Goal: Information Seeking & Learning: Learn about a topic

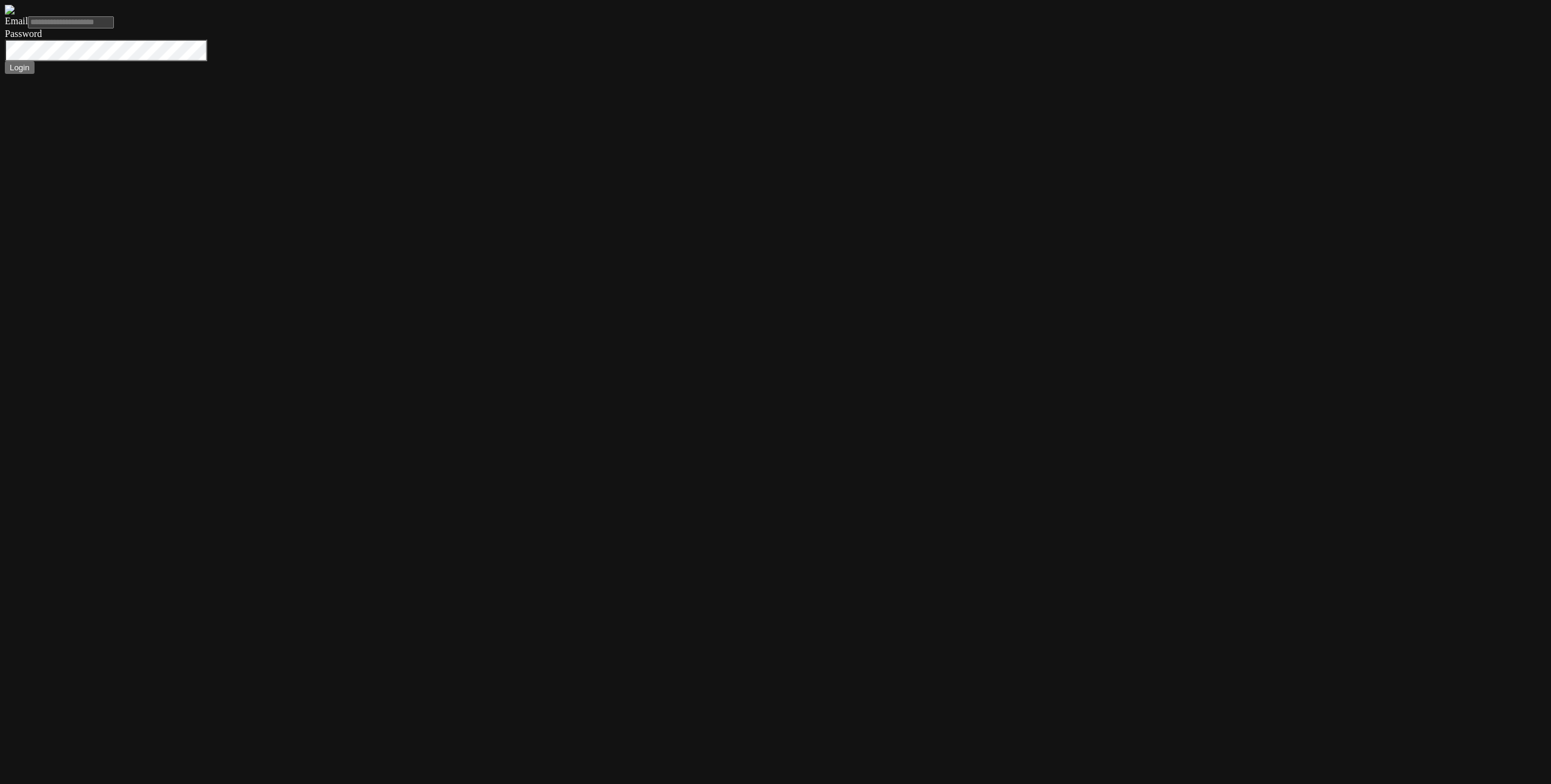
click at [804, 74] on body "Email Password Login" at bounding box center [776, 39] width 1542 height 69
click at [114, 29] on input "Email" at bounding box center [71, 23] width 86 height 12
type input "**********"
click at [114, 29] on input "**********" at bounding box center [71, 23] width 86 height 12
click at [35, 74] on button "Login" at bounding box center [20, 67] width 30 height 13
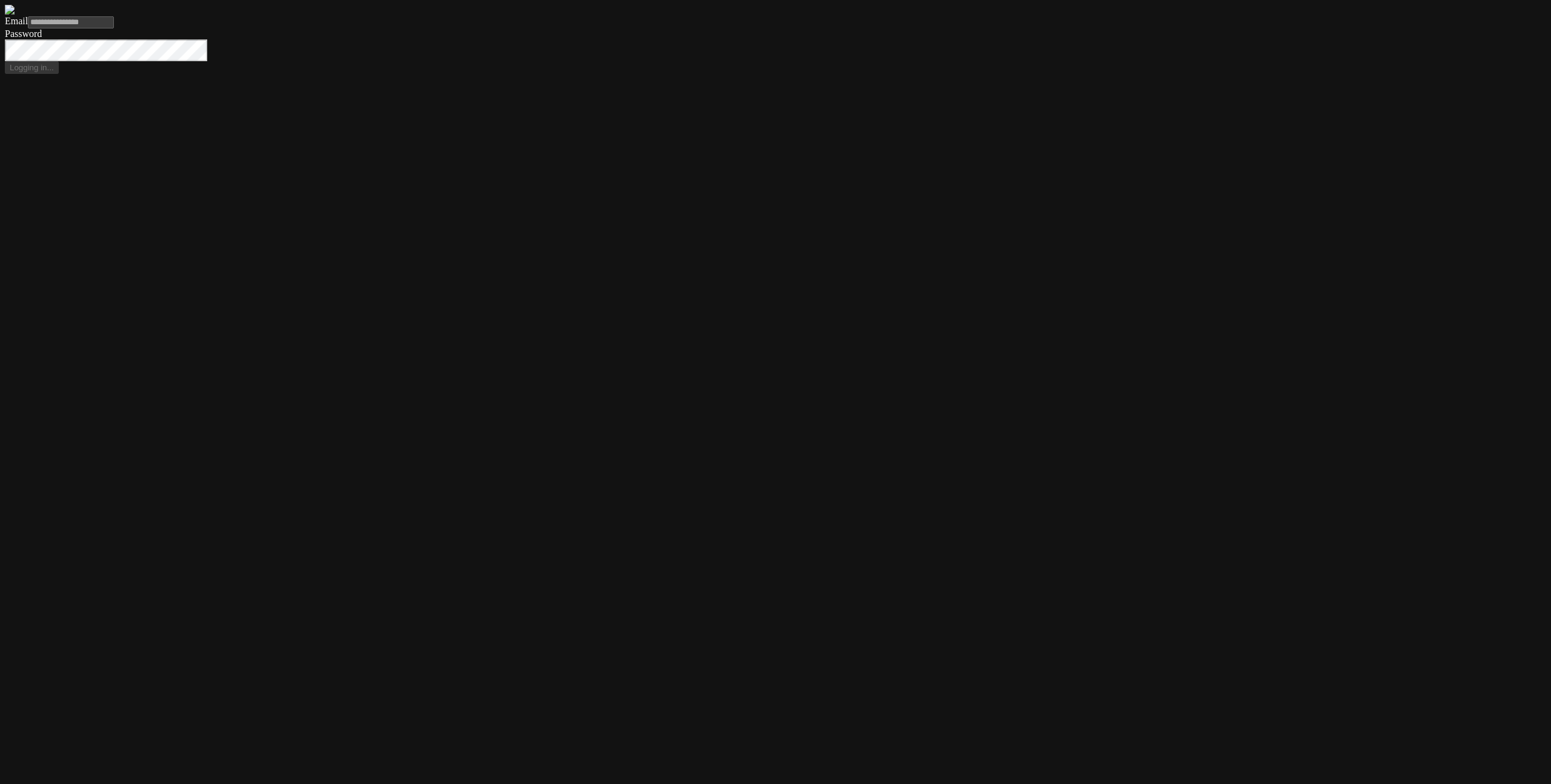
click at [544, 74] on form "**********" at bounding box center [776, 39] width 1542 height 69
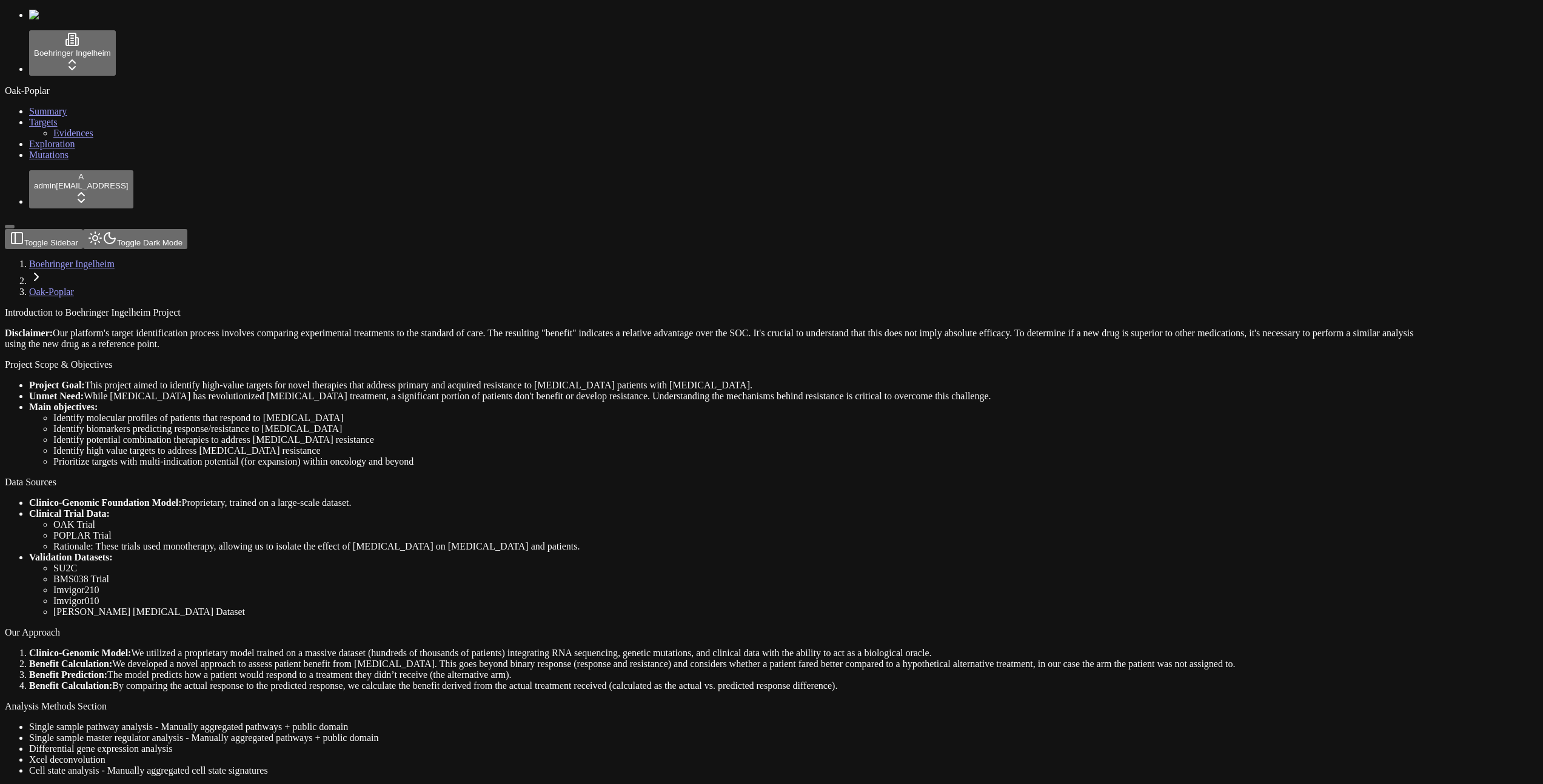
click at [57, 127] on link "Targets" at bounding box center [43, 122] width 29 height 10
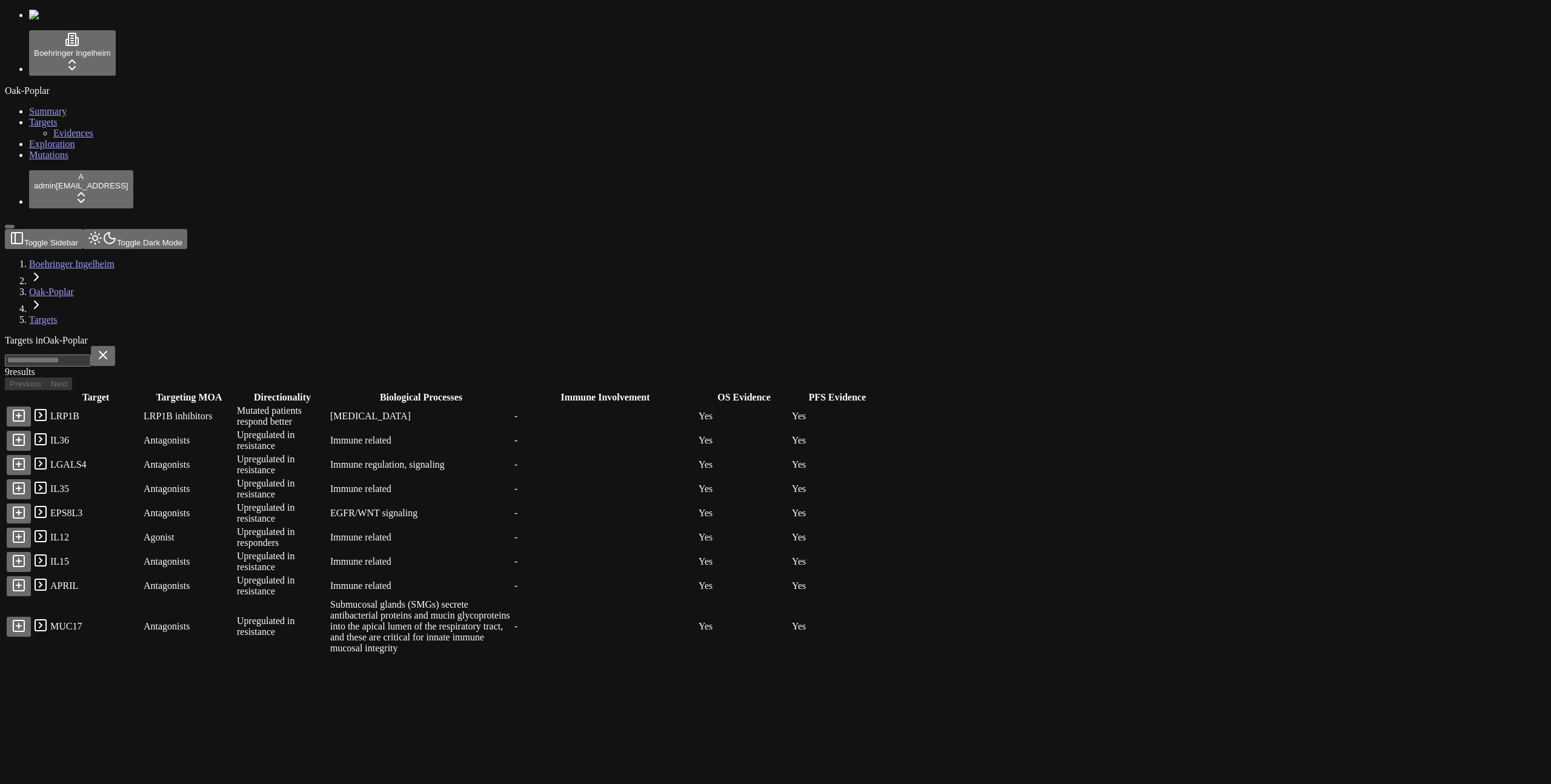
click at [31, 407] on button at bounding box center [19, 416] width 24 height 20
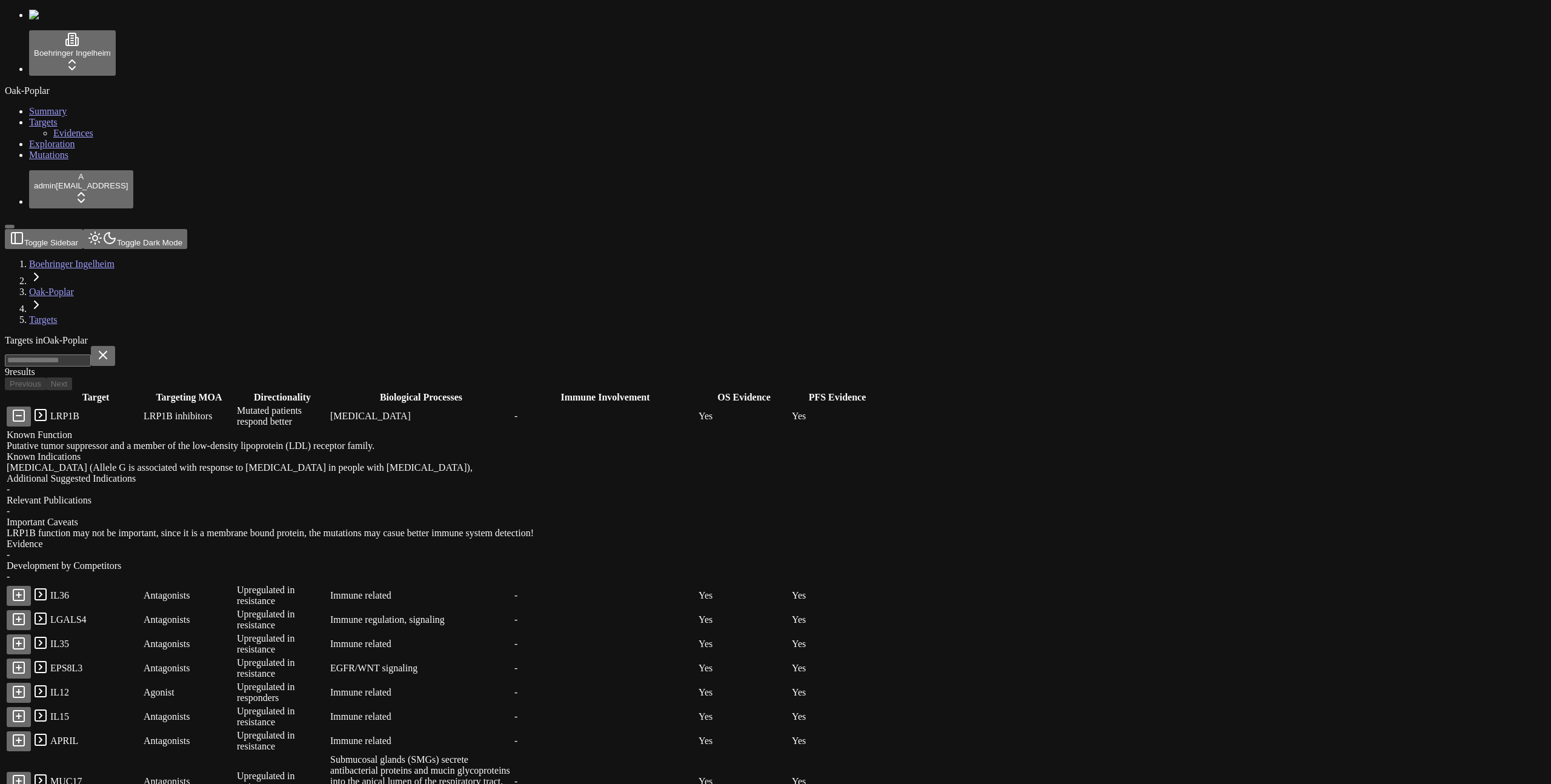
click at [48, 414] on link at bounding box center [41, 419] width 15 height 10
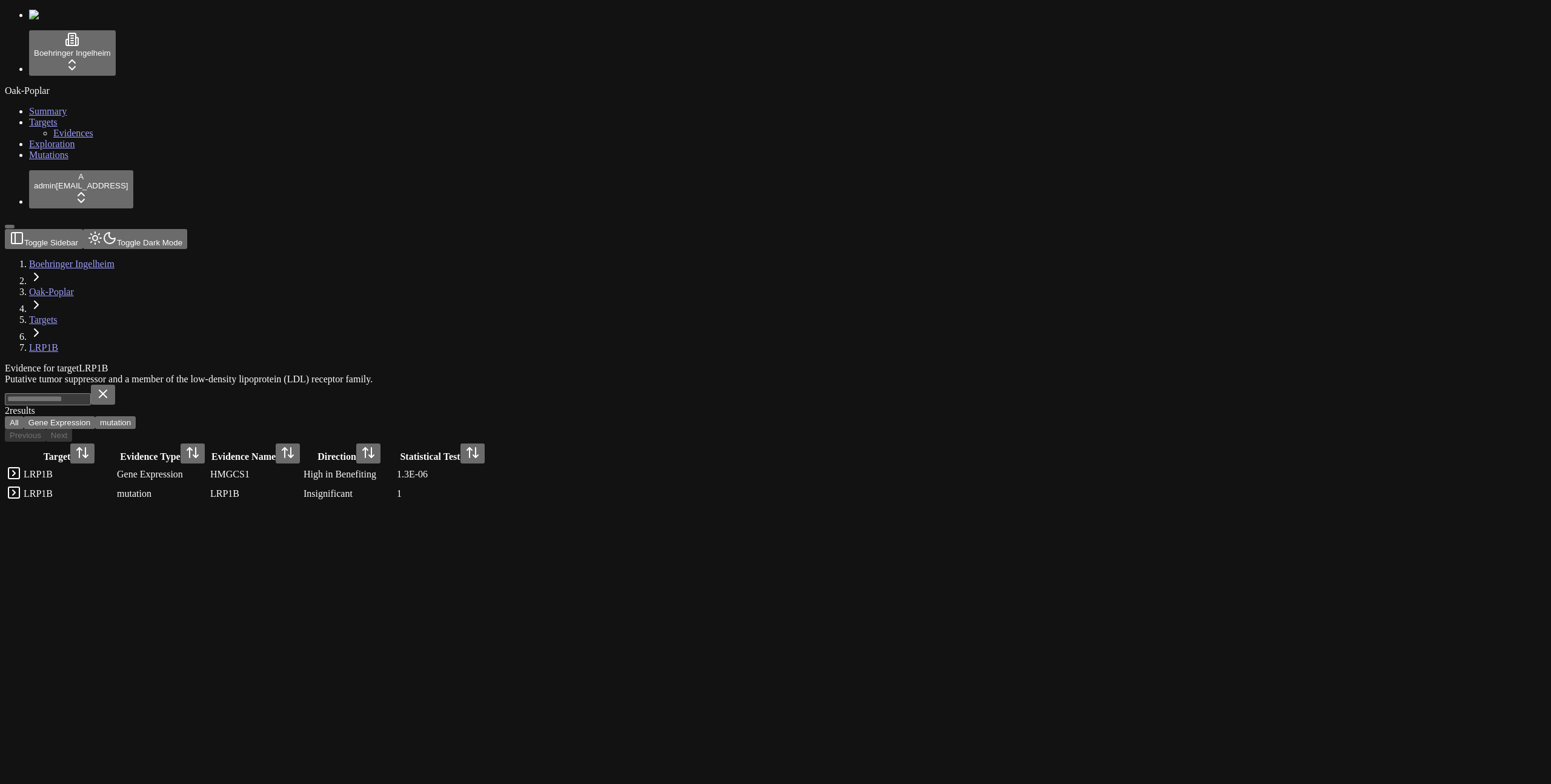
click at [21, 472] on link at bounding box center [14, 477] width 15 height 10
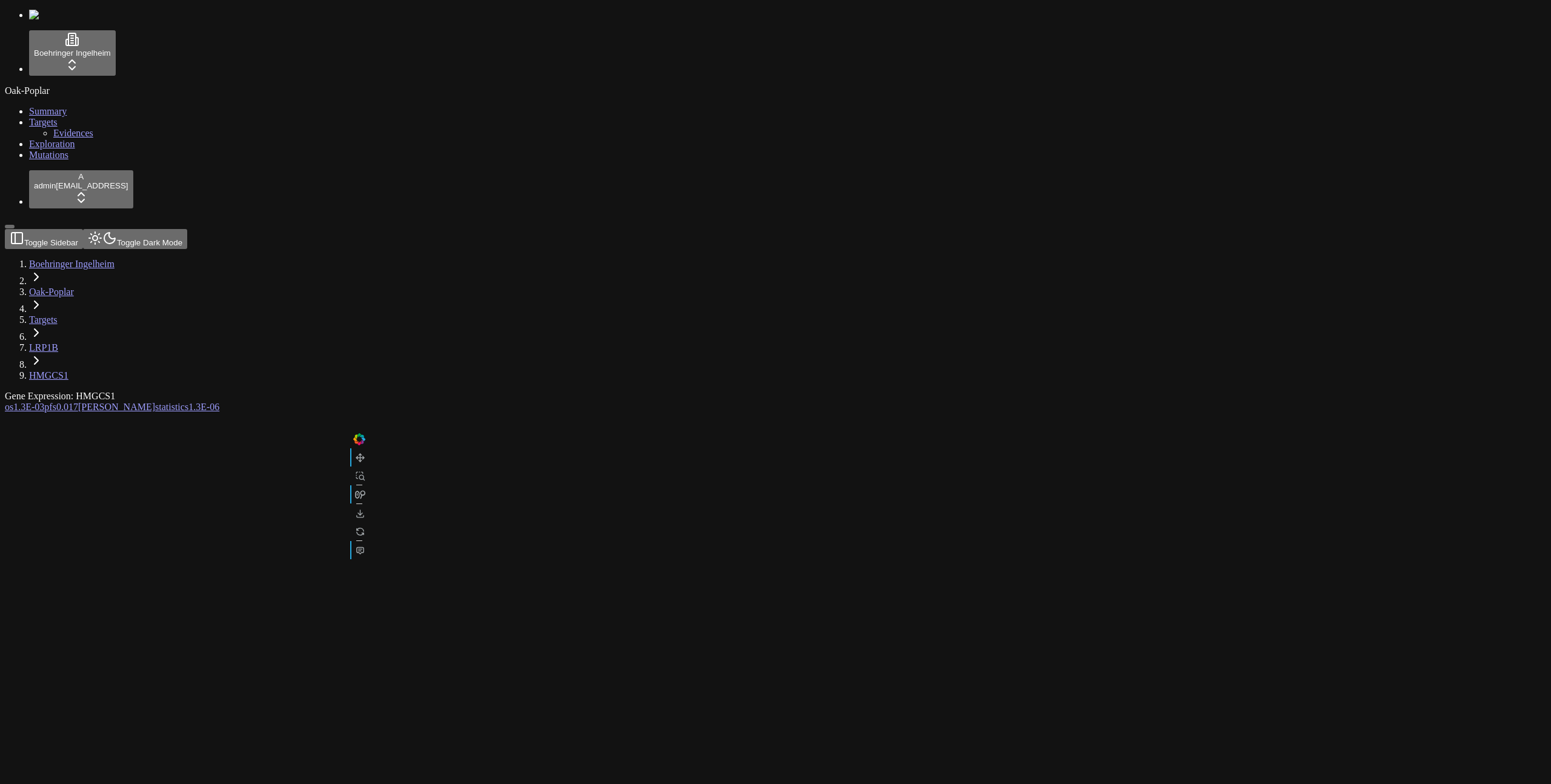
click at [78, 402] on link "pfs 0.017" at bounding box center [62, 407] width 34 height 10
click at [349, 413] on button "KM Predictive High And Low by Treatment PFS" at bounding box center [258, 419] width 179 height 13
click at [66, 149] on link "Exploration" at bounding box center [52, 144] width 46 height 10
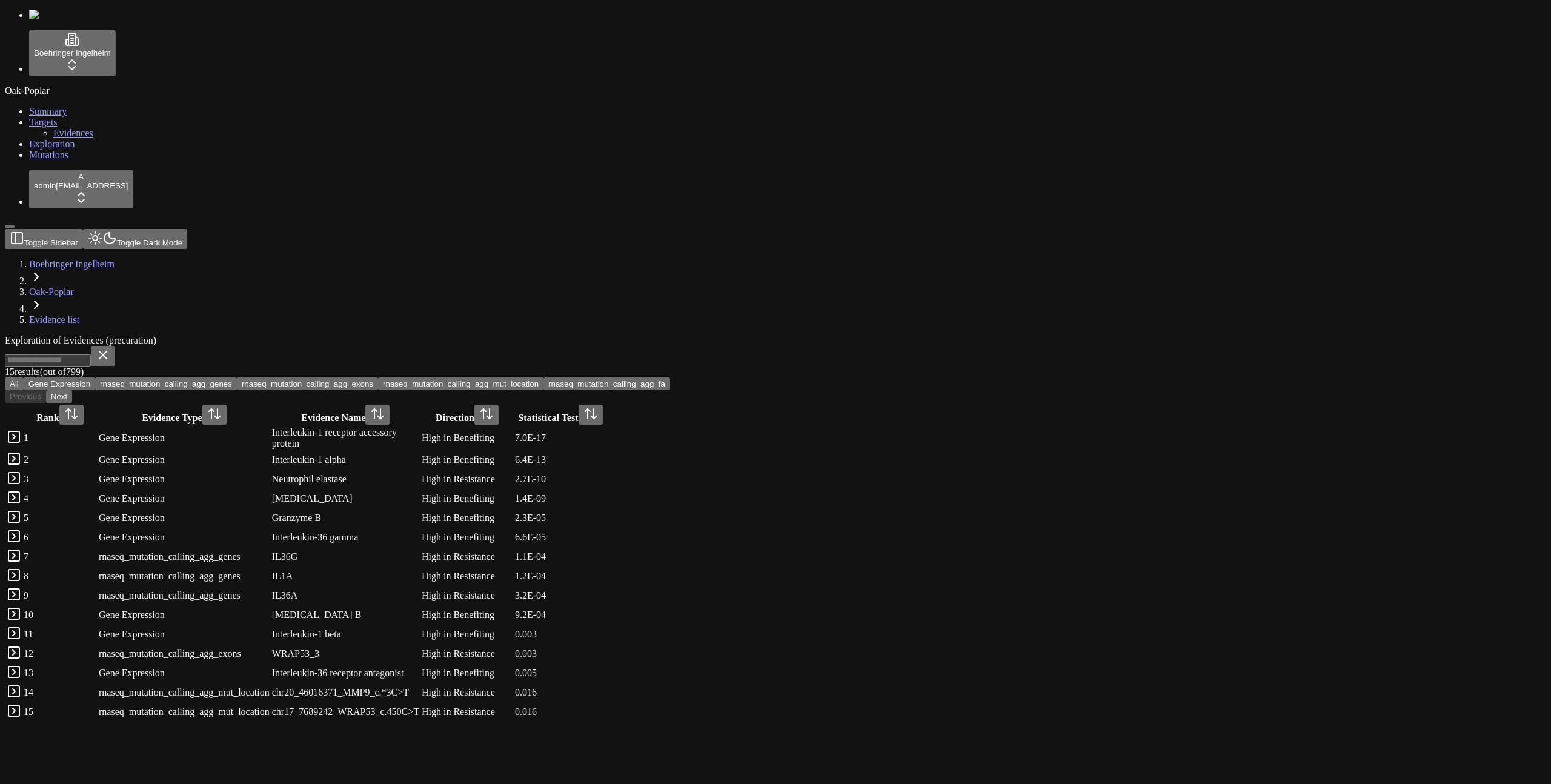
click at [237, 377] on button "rnaseq_mutation_calling_agg_genes" at bounding box center [166, 383] width 142 height 13
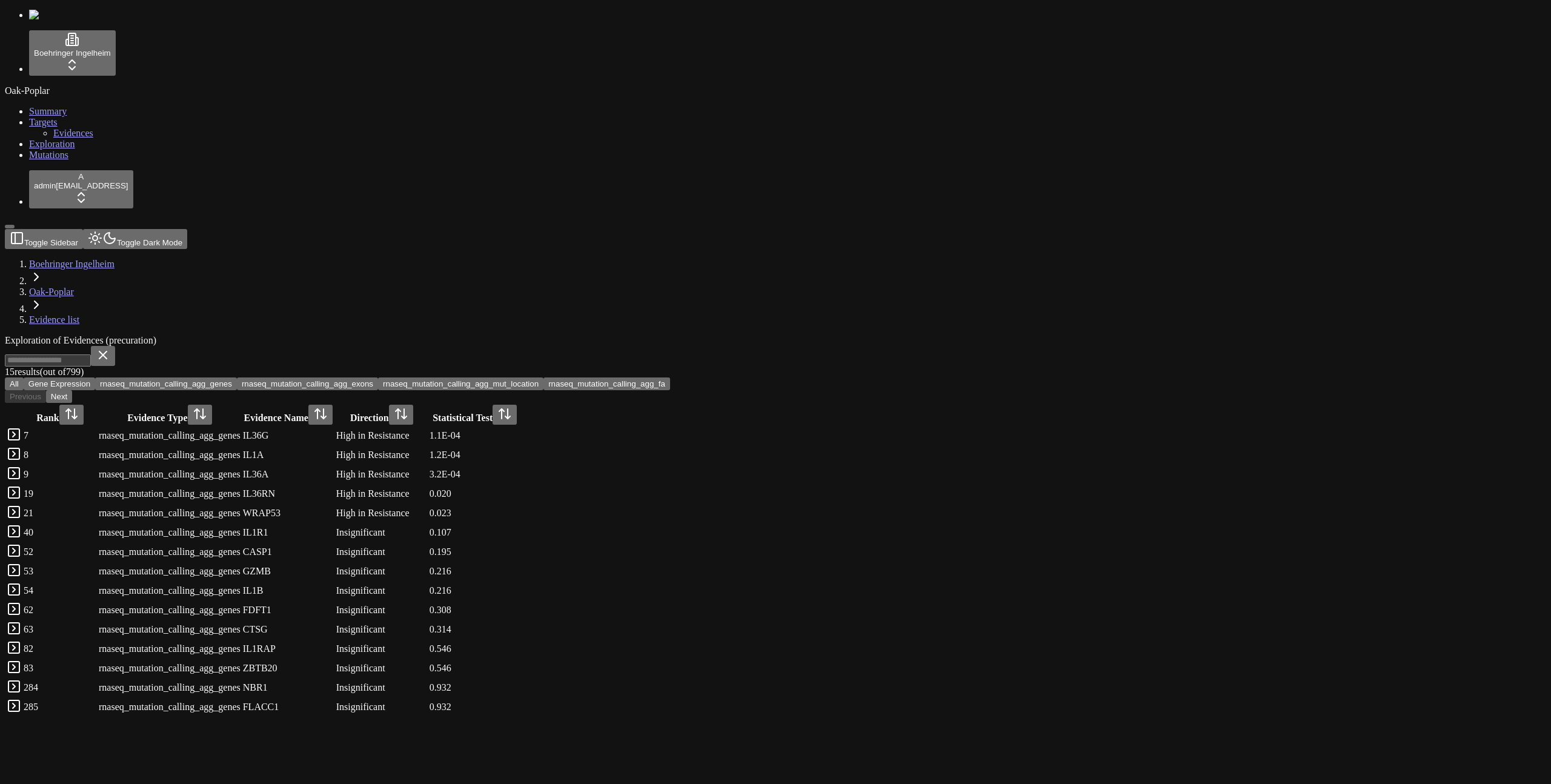
click at [378, 377] on button "rnaseq_mutation_calling_agg_exons" at bounding box center [308, 383] width 141 height 13
click at [544, 377] on button "rnaseq_mutation_calling_agg_mut_location" at bounding box center [460, 383] width 165 height 13
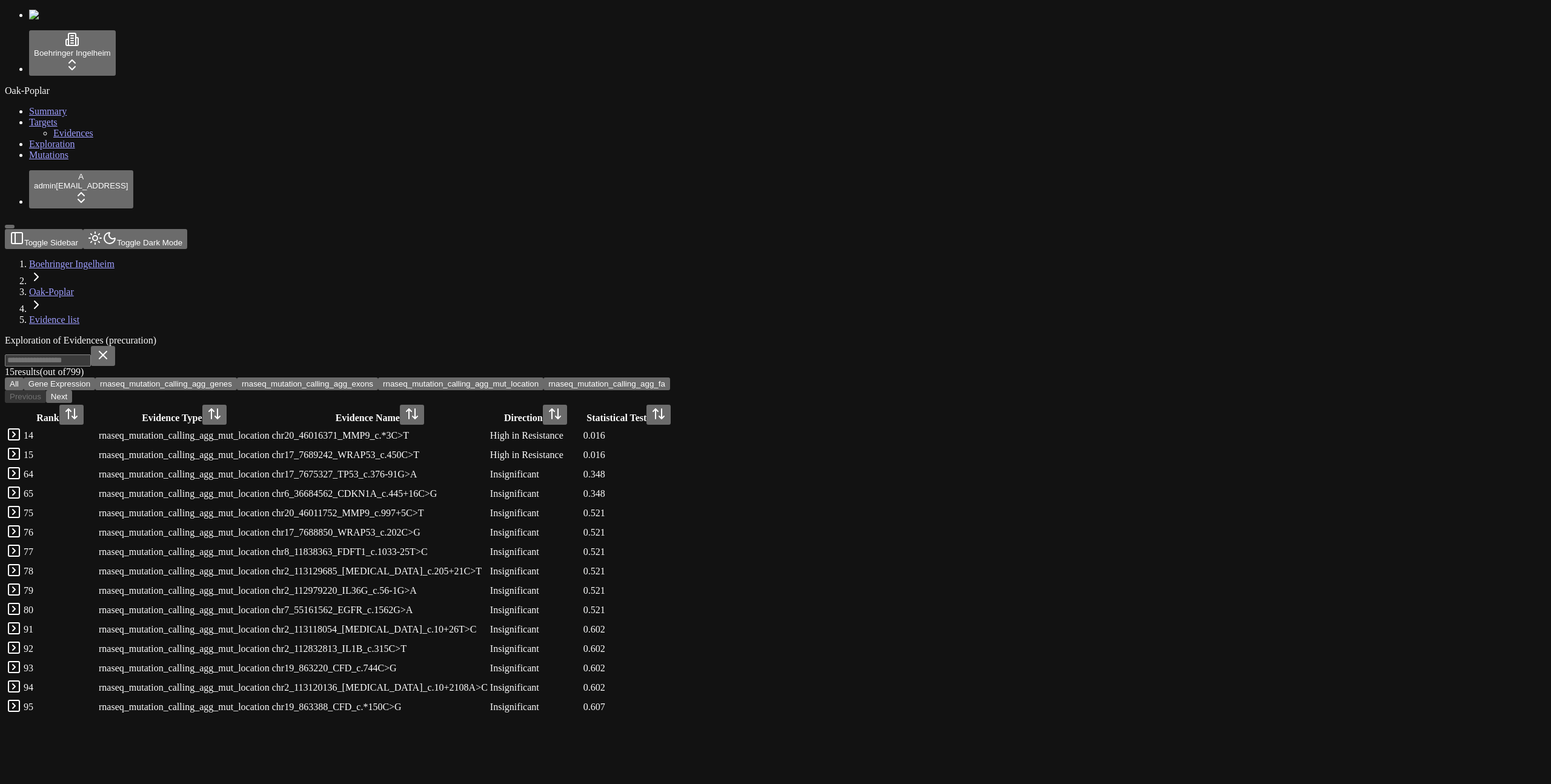
click at [670, 377] on button "rnaseq_mutation_calling_agg_fa" at bounding box center [607, 383] width 127 height 13
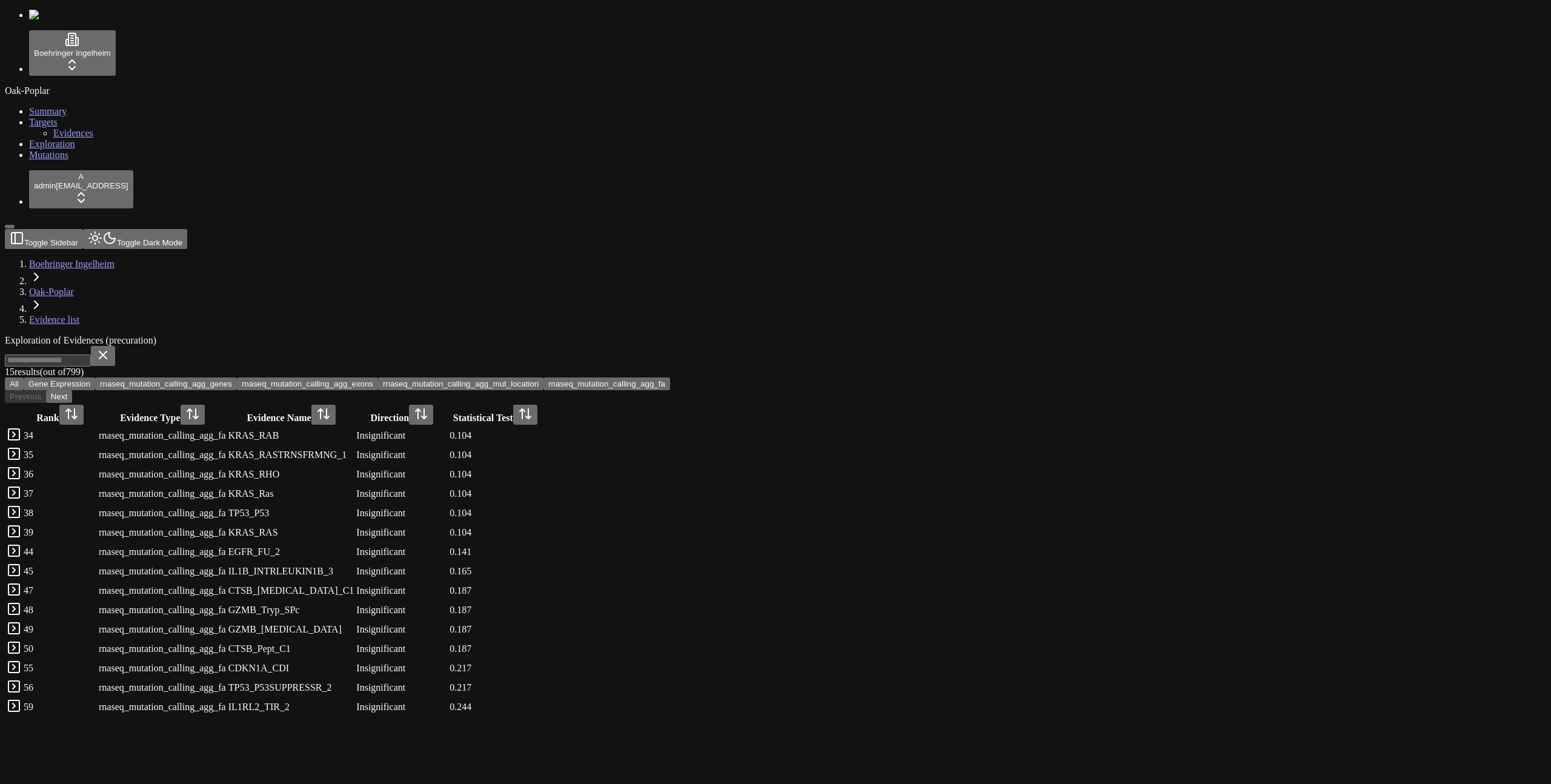
click at [237, 377] on button "rnaseq_mutation_calling_agg_genes" at bounding box center [166, 383] width 142 height 13
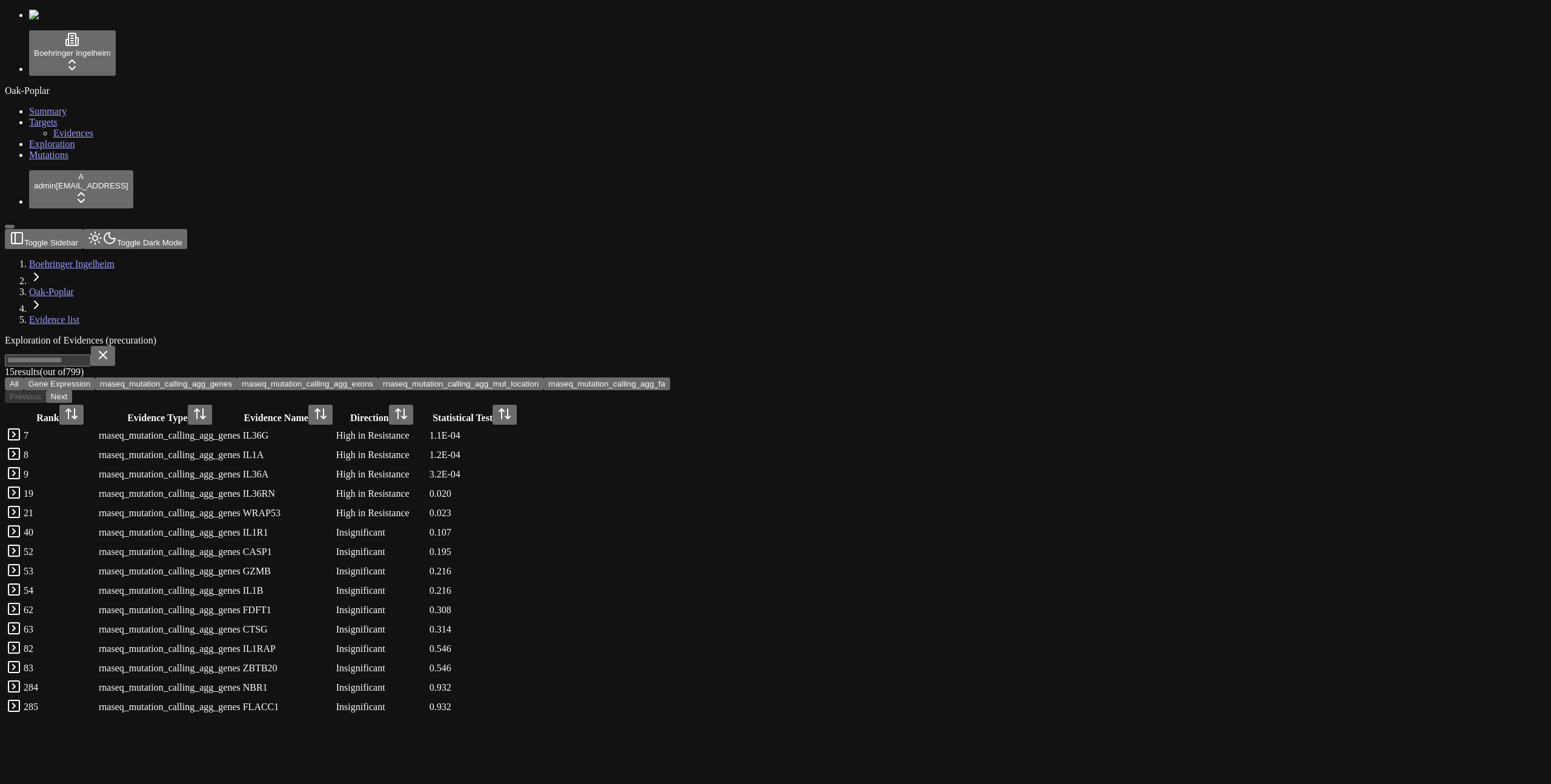
click at [378, 377] on button "rnaseq_mutation_calling_agg_exons" at bounding box center [308, 383] width 141 height 13
click at [544, 377] on button "rnaseq_mutation_calling_agg_mut_location" at bounding box center [460, 383] width 165 height 13
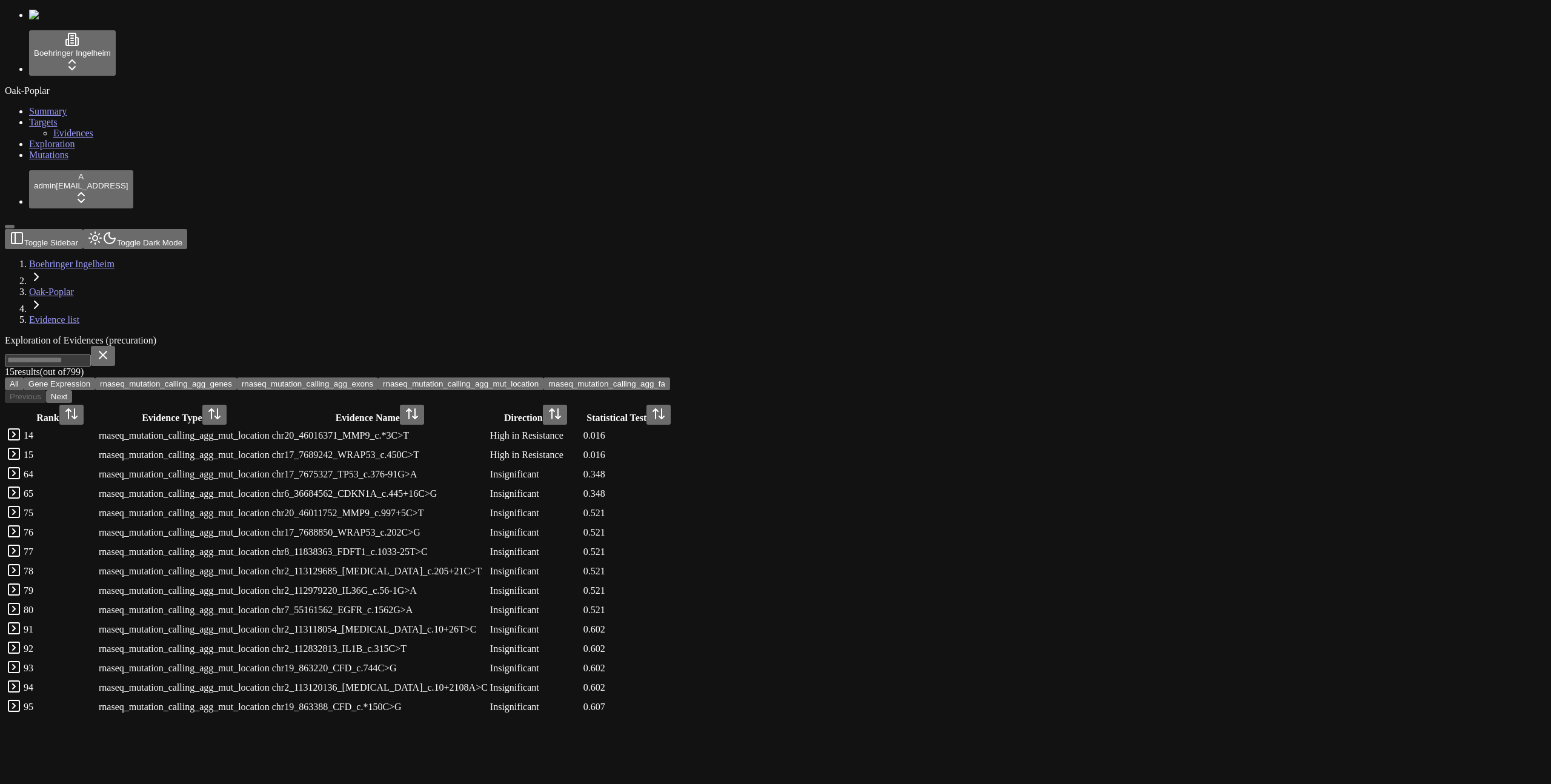
click at [670, 377] on button "rnaseq_mutation_calling_agg_fa" at bounding box center [607, 383] width 127 height 13
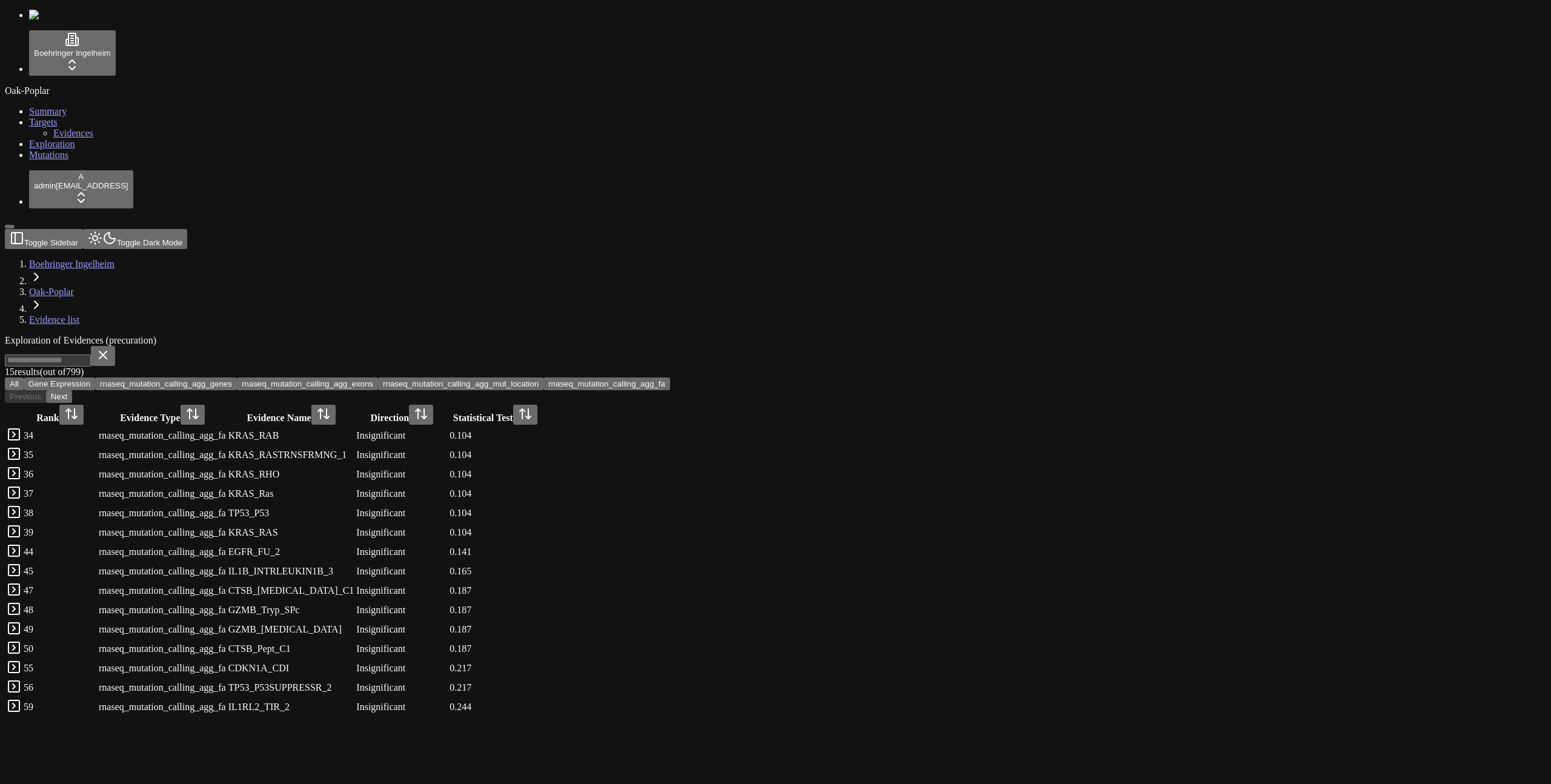
click at [685, 335] on div "Exploration of Evidences (precuration) 15 result s (out of 799 ) All Gene Expre…" at bounding box center [718, 526] width 1425 height 382
click at [84, 366] on span "(out of 799 )" at bounding box center [62, 371] width 44 height 10
click at [433, 346] on div "15 result s (out of 799 ) All Gene Expression rnaseq_mutation_calling_agg_genes…" at bounding box center [718, 368] width 1425 height 45
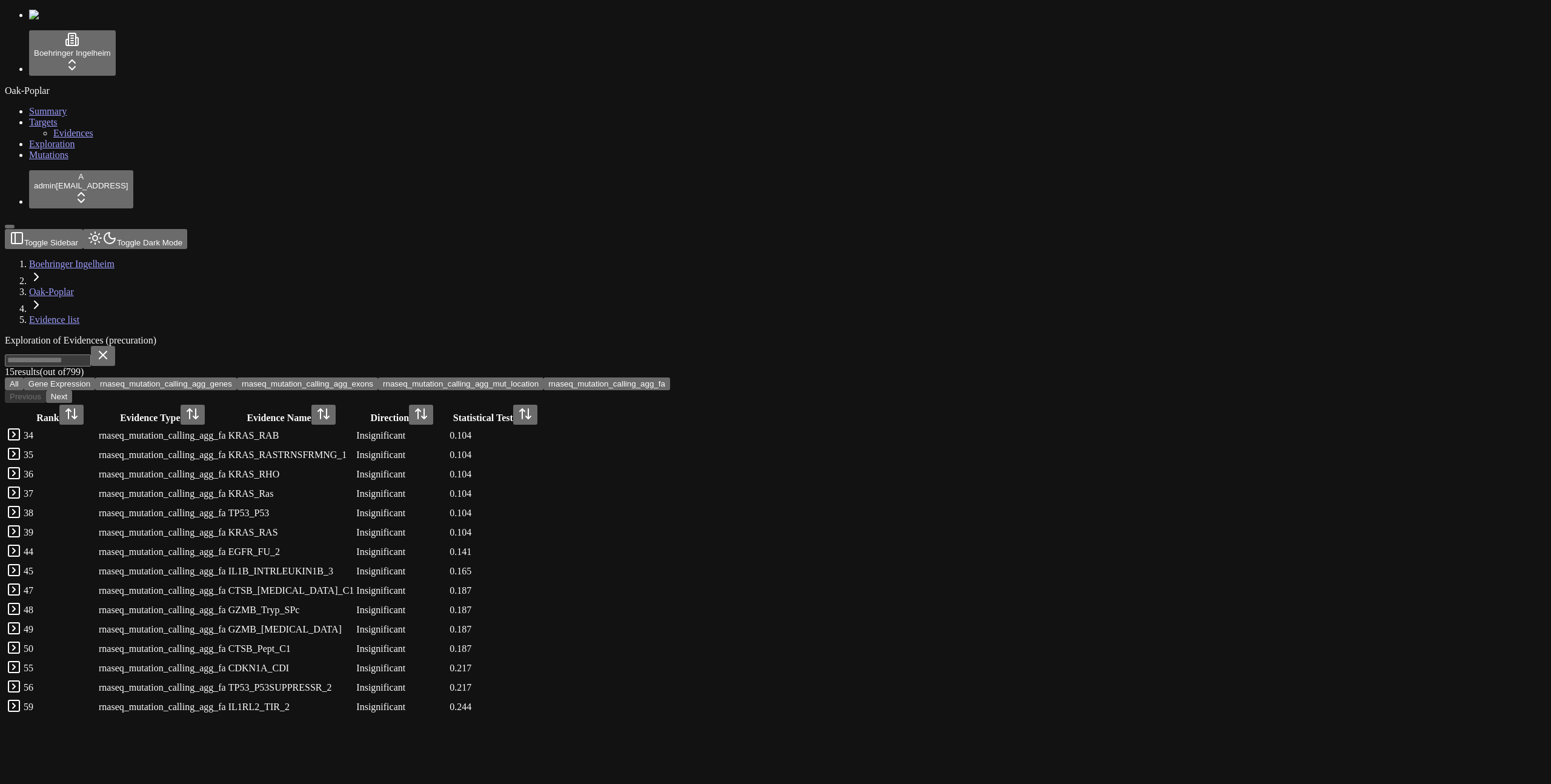
click at [84, 366] on span "(out of 799 )" at bounding box center [62, 371] width 44 height 10
click at [433, 335] on div "Exploration of Evidences (precuration) 15 result s (out of 799 ) All Gene Expre…" at bounding box center [718, 526] width 1425 height 382
click at [619, 335] on div "Exploration of Evidences (precuration)" at bounding box center [718, 341] width 1425 height 11
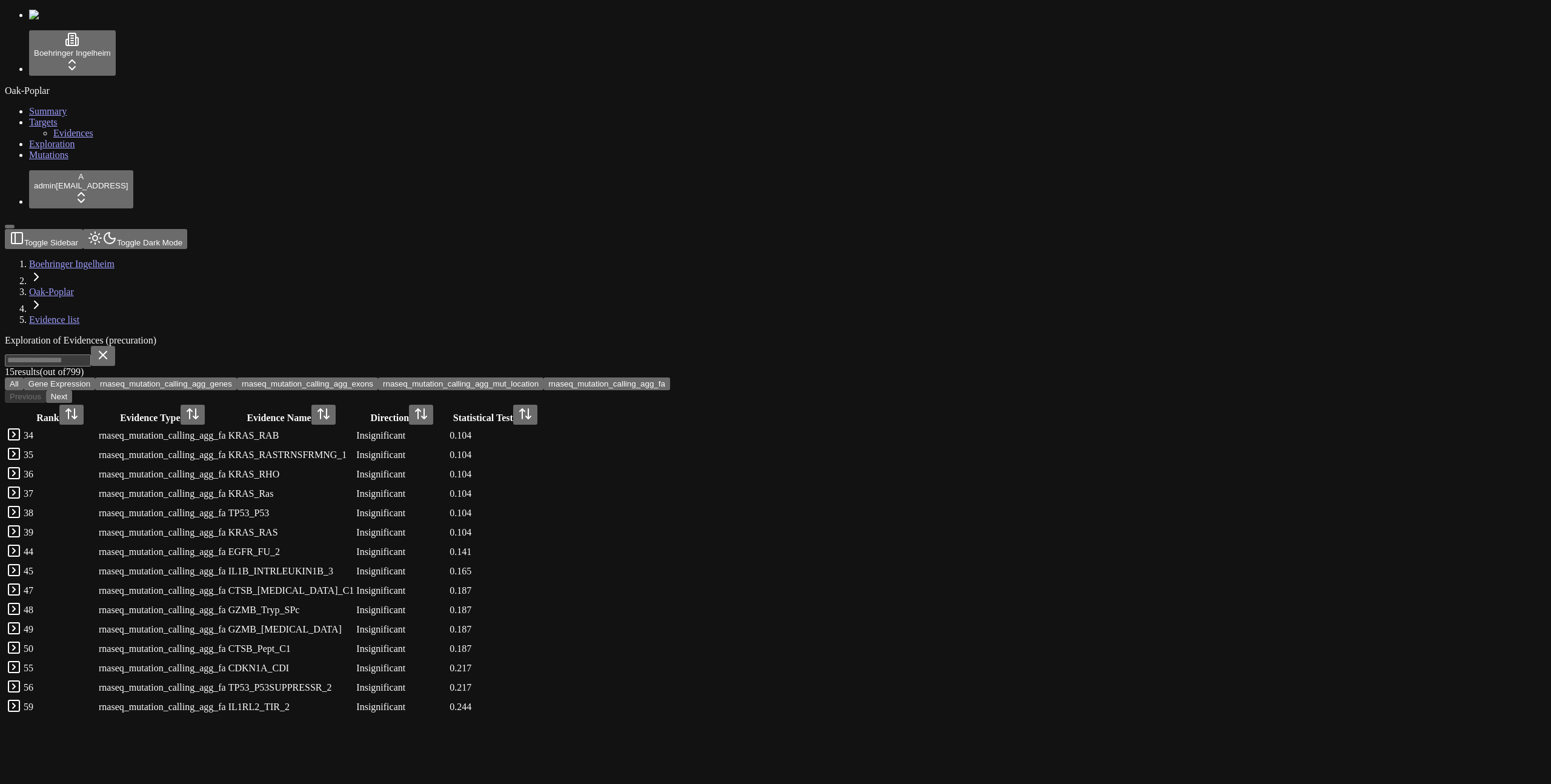
click at [544, 377] on button "rnaseq_mutation_calling_agg_mut_location" at bounding box center [460, 383] width 165 height 13
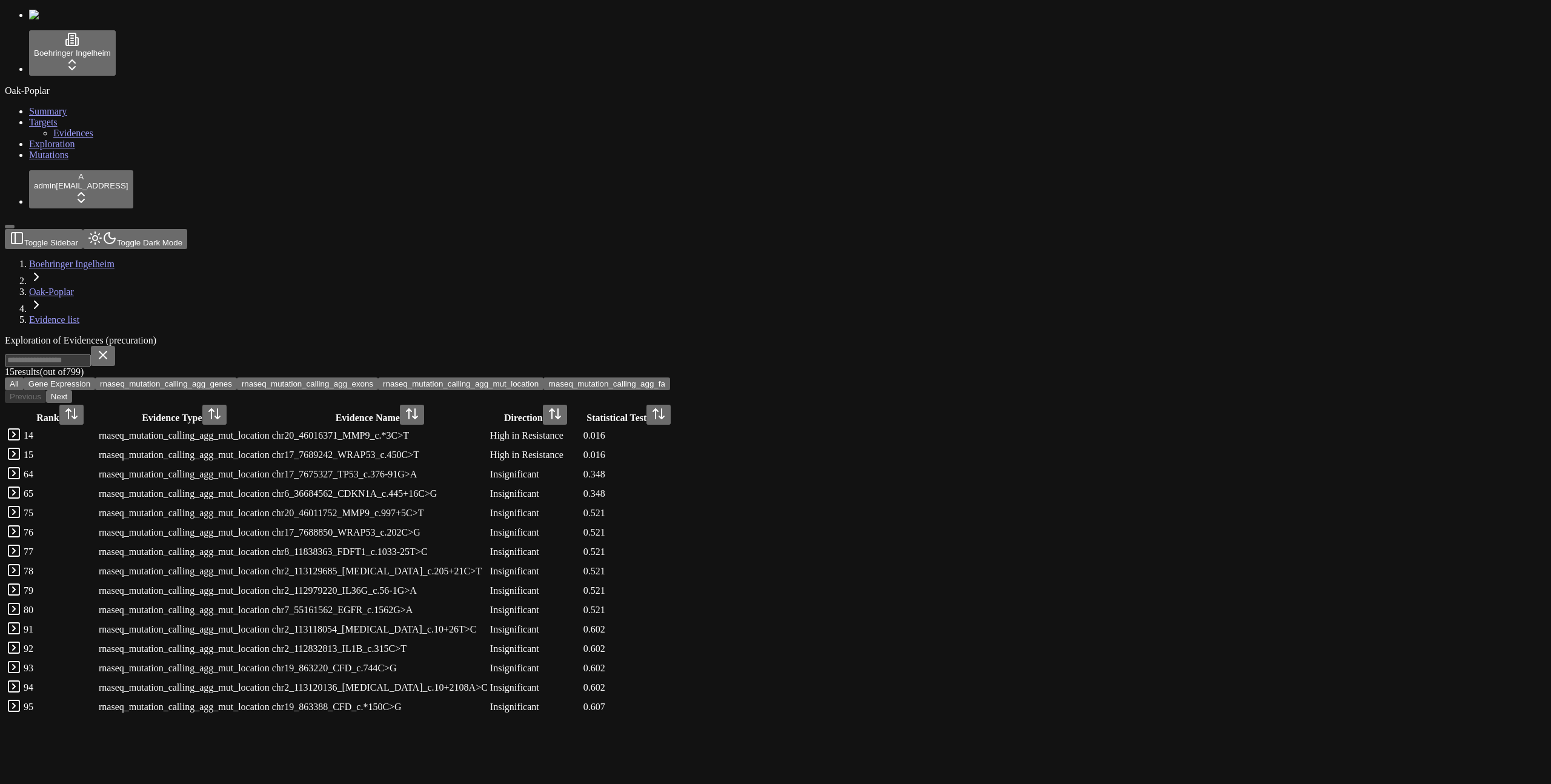
click at [378, 377] on button "rnaseq_mutation_calling_agg_exons" at bounding box center [308, 383] width 141 height 13
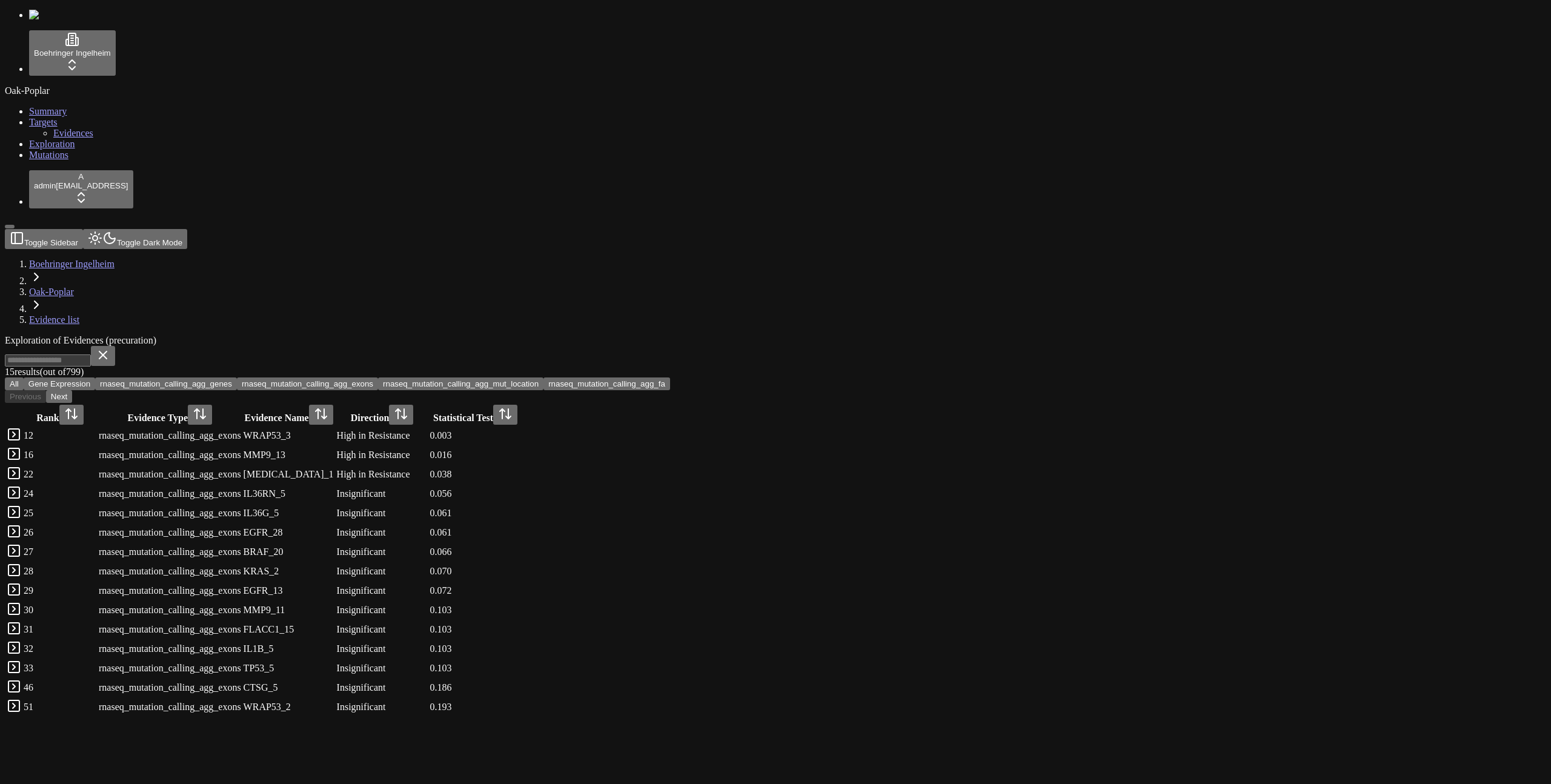
click at [237, 377] on button "rnaseq_mutation_calling_agg_genes" at bounding box center [166, 383] width 142 height 13
click at [533, 335] on div "Exploration of Evidences (precuration) 15 result s (out of 799 ) All Gene Expre…" at bounding box center [718, 526] width 1425 height 382
click at [378, 377] on button "rnaseq_mutation_calling_agg_exons" at bounding box center [308, 383] width 141 height 13
click at [544, 377] on button "rnaseq_mutation_calling_agg_mut_location" at bounding box center [460, 383] width 165 height 13
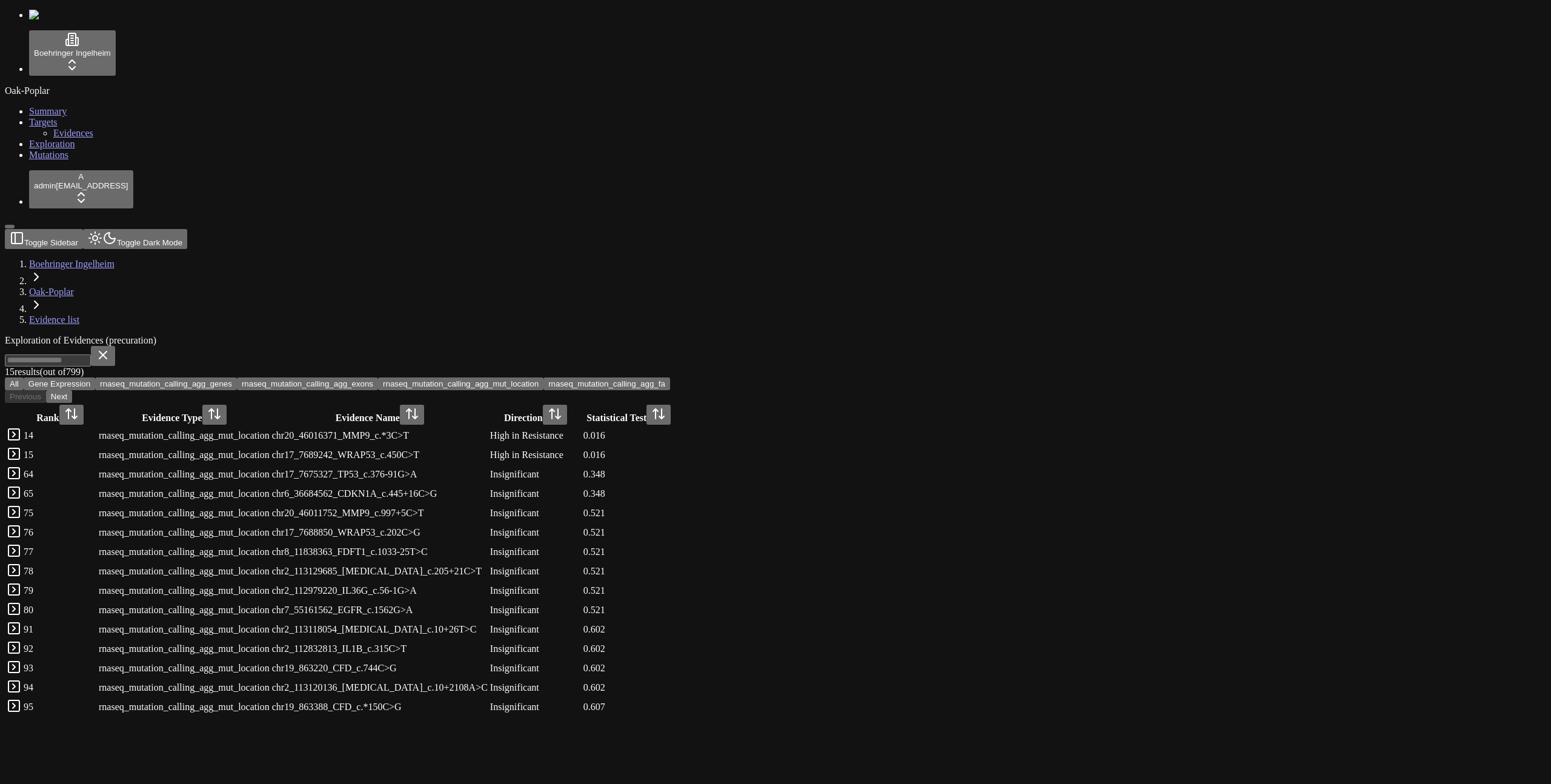
click at [699, 335] on div "Exploration of Evidences (precuration) 15 result s (out of 799 ) All Gene Expre…" at bounding box center [718, 526] width 1425 height 382
click at [670, 377] on button "rnaseq_mutation_calling_agg_fa" at bounding box center [607, 383] width 127 height 13
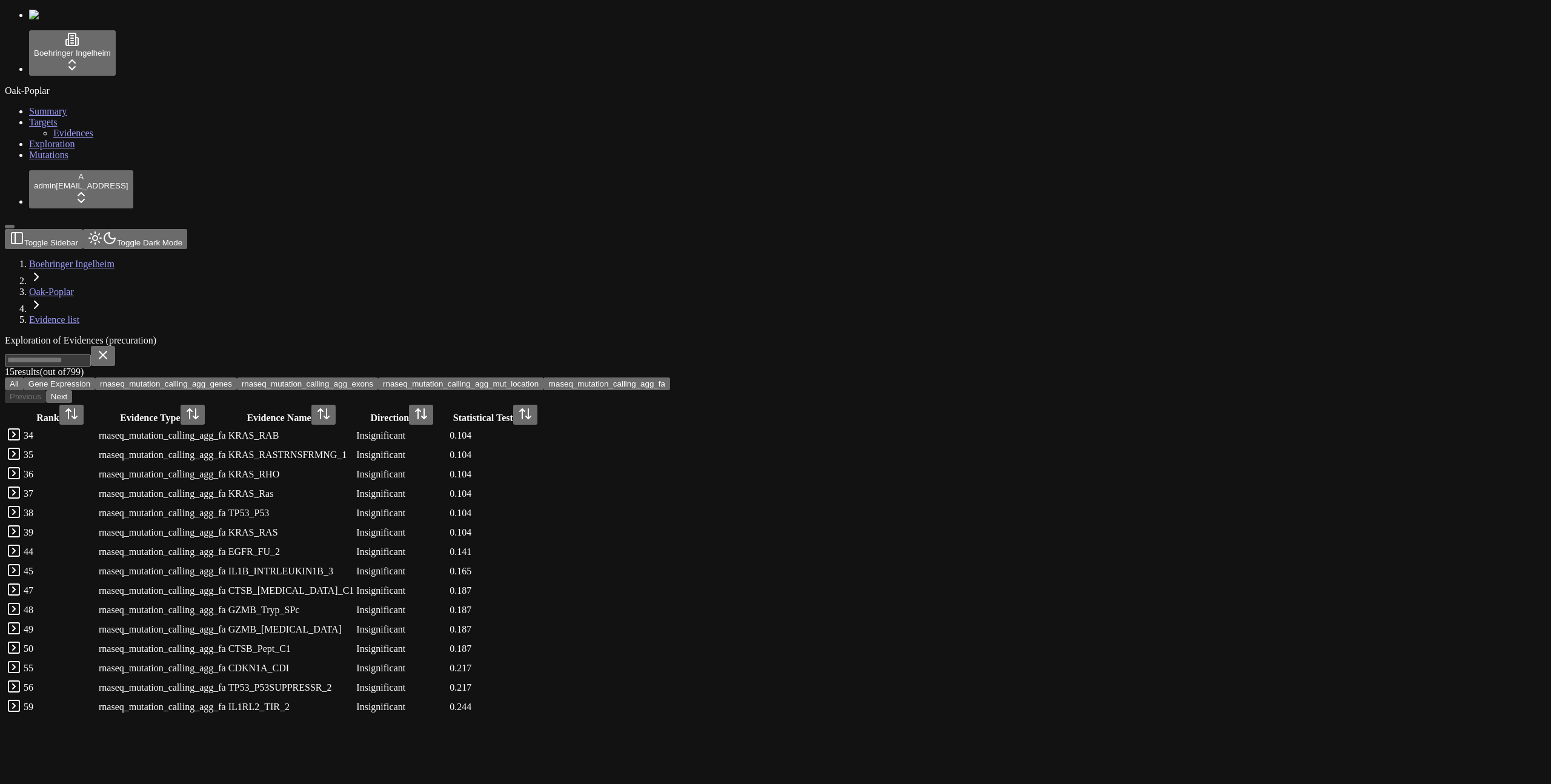
click at [47, 160] on span "Mutations" at bounding box center [49, 155] width 40 height 10
click at [59, 160] on div "Oak-Poplar Summary Targets Evidences Exploration Mutations" at bounding box center [776, 123] width 1542 height 75
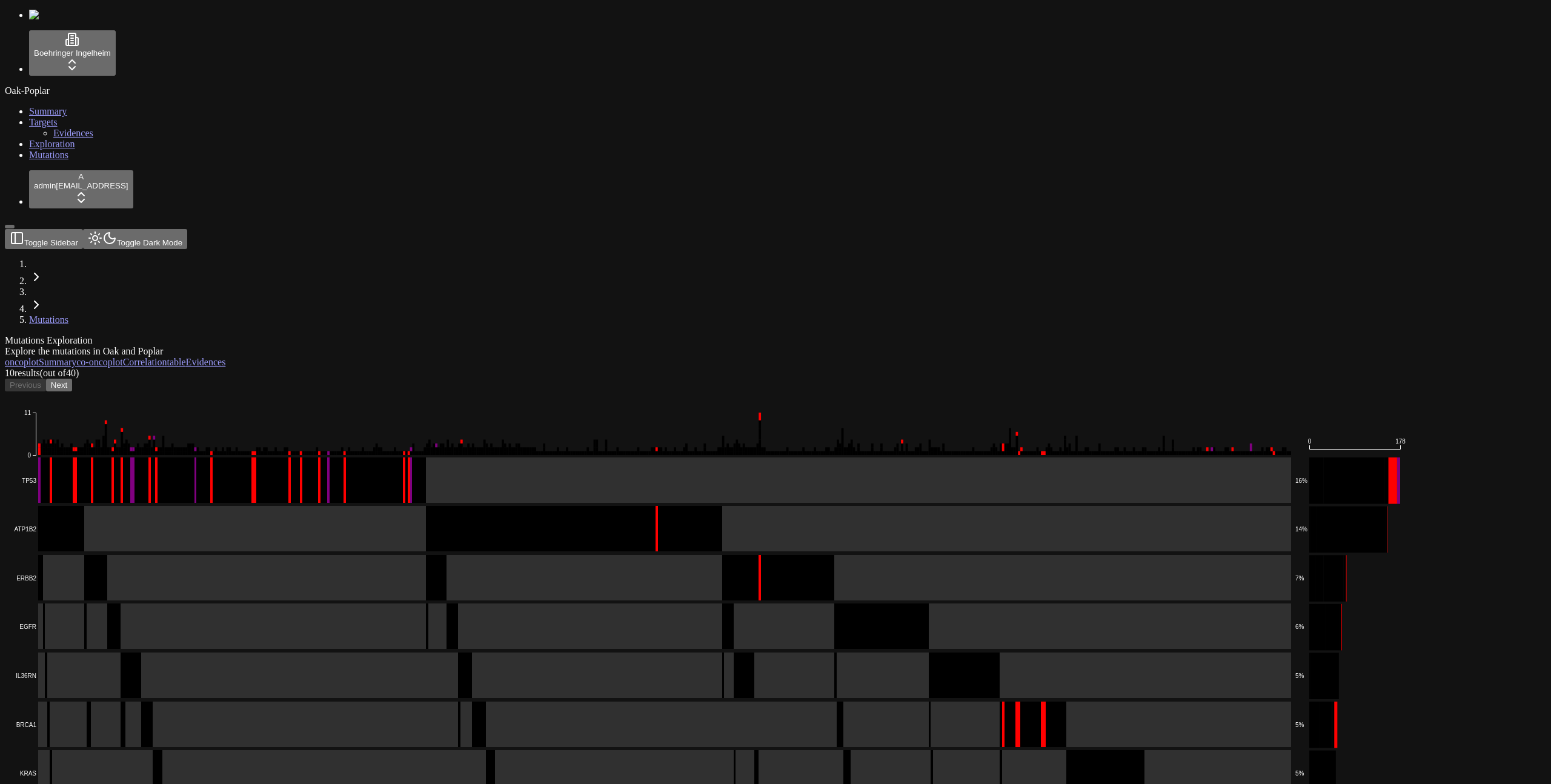
click at [59, 160] on div "Oak-Poplar Summary Targets Evidences Exploration Mutations" at bounding box center [776, 123] width 1542 height 75
click at [58, 160] on div "Oak-Poplar Summary Targets Evidences Exploration Mutations" at bounding box center [776, 123] width 1542 height 75
click at [72, 379] on button "Next" at bounding box center [59, 385] width 26 height 13
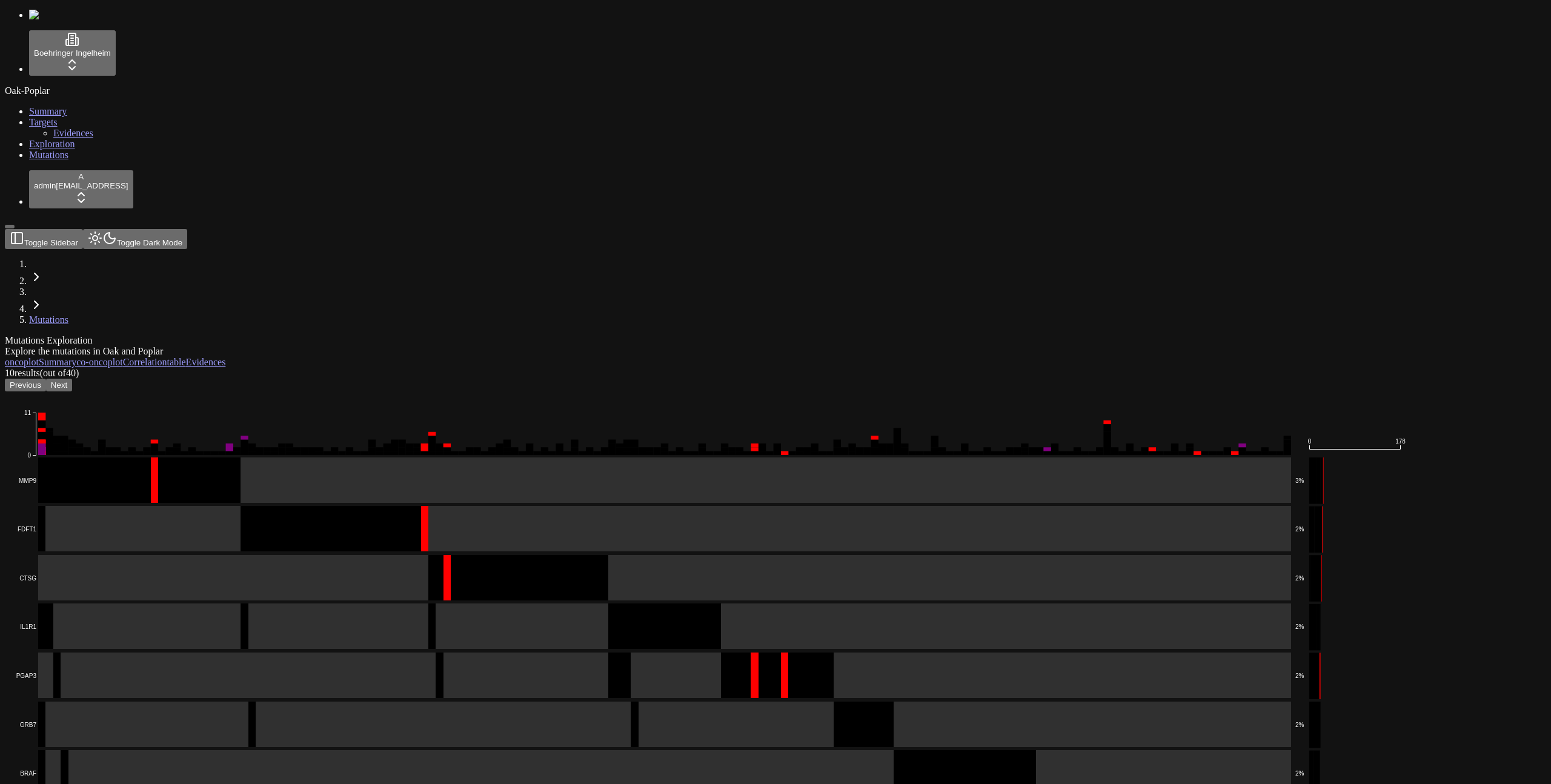
click at [46, 379] on button "Previous" at bounding box center [26, 385] width 41 height 13
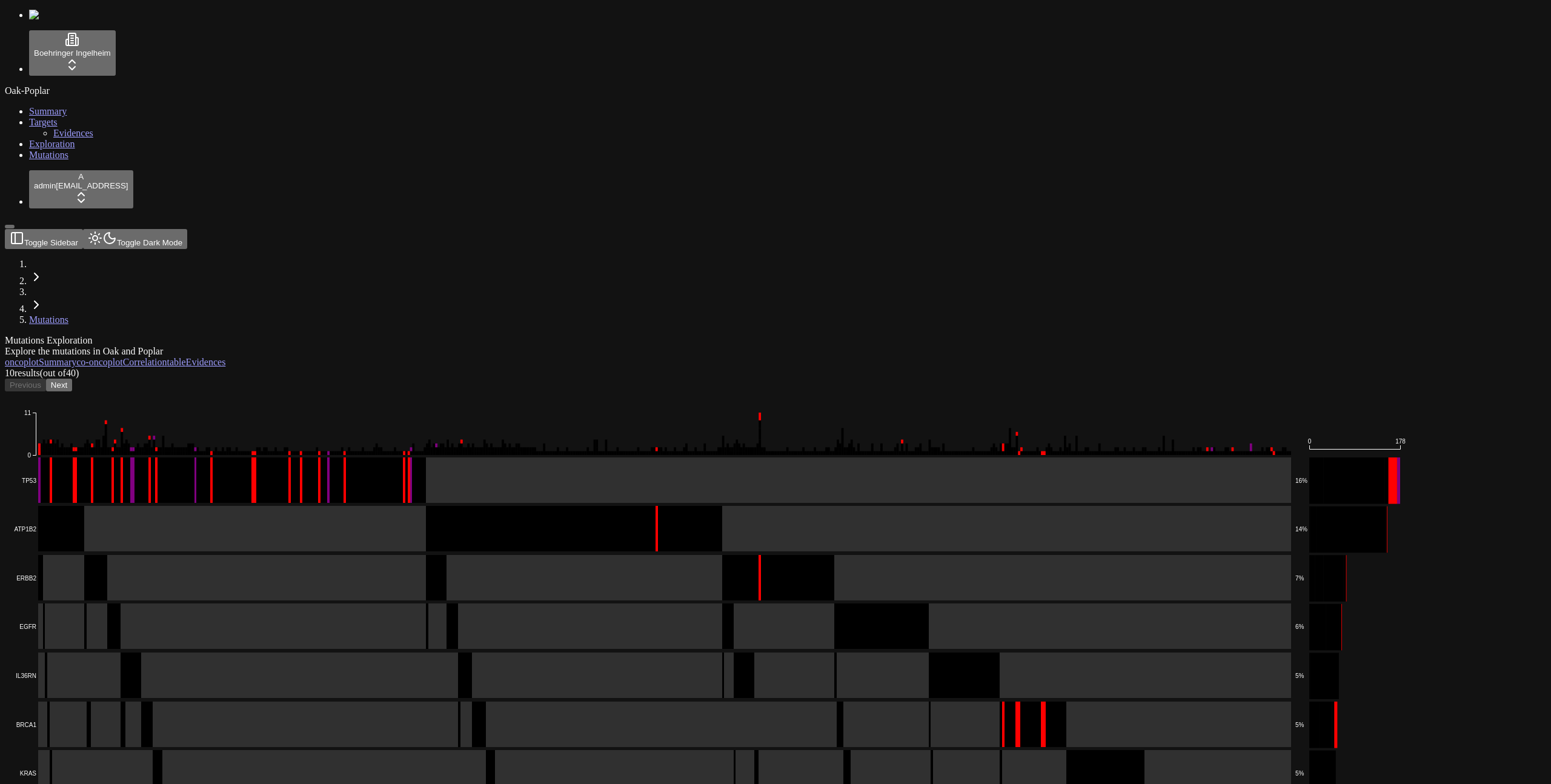
click at [72, 379] on button "Next" at bounding box center [59, 385] width 26 height 13
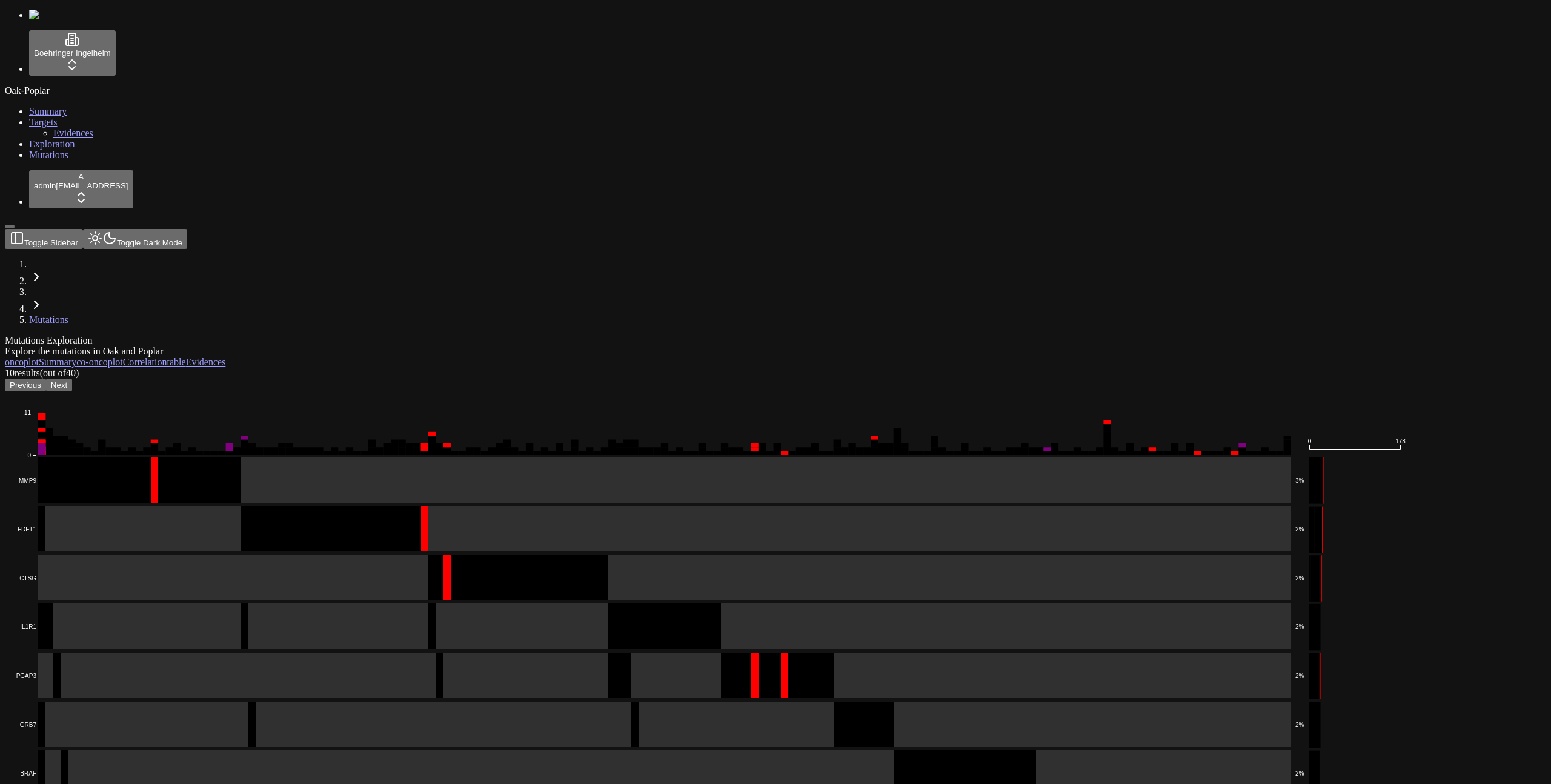
click at [72, 379] on button "Next" at bounding box center [59, 385] width 26 height 13
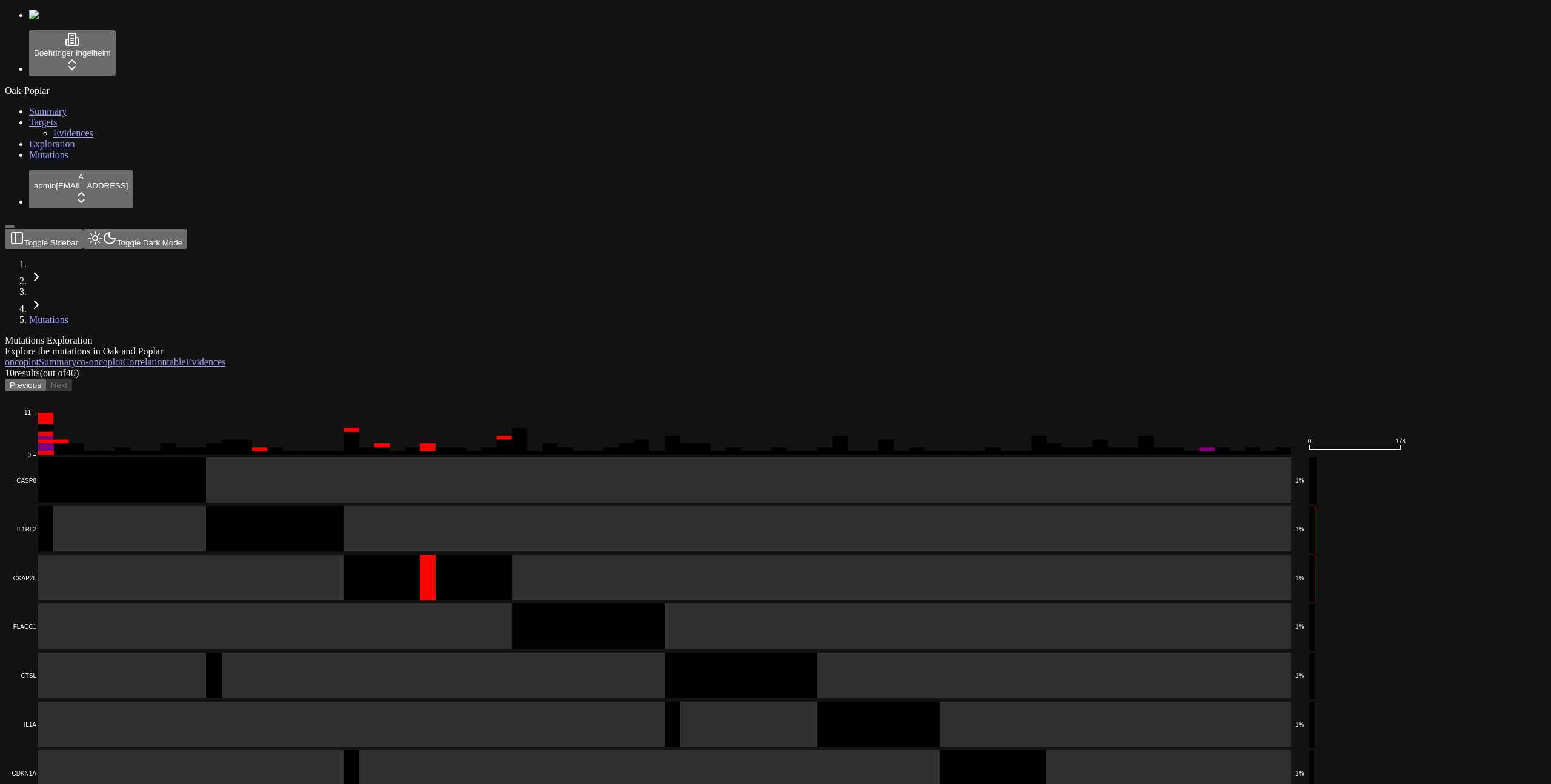
click at [46, 379] on button "Previous" at bounding box center [26, 385] width 41 height 13
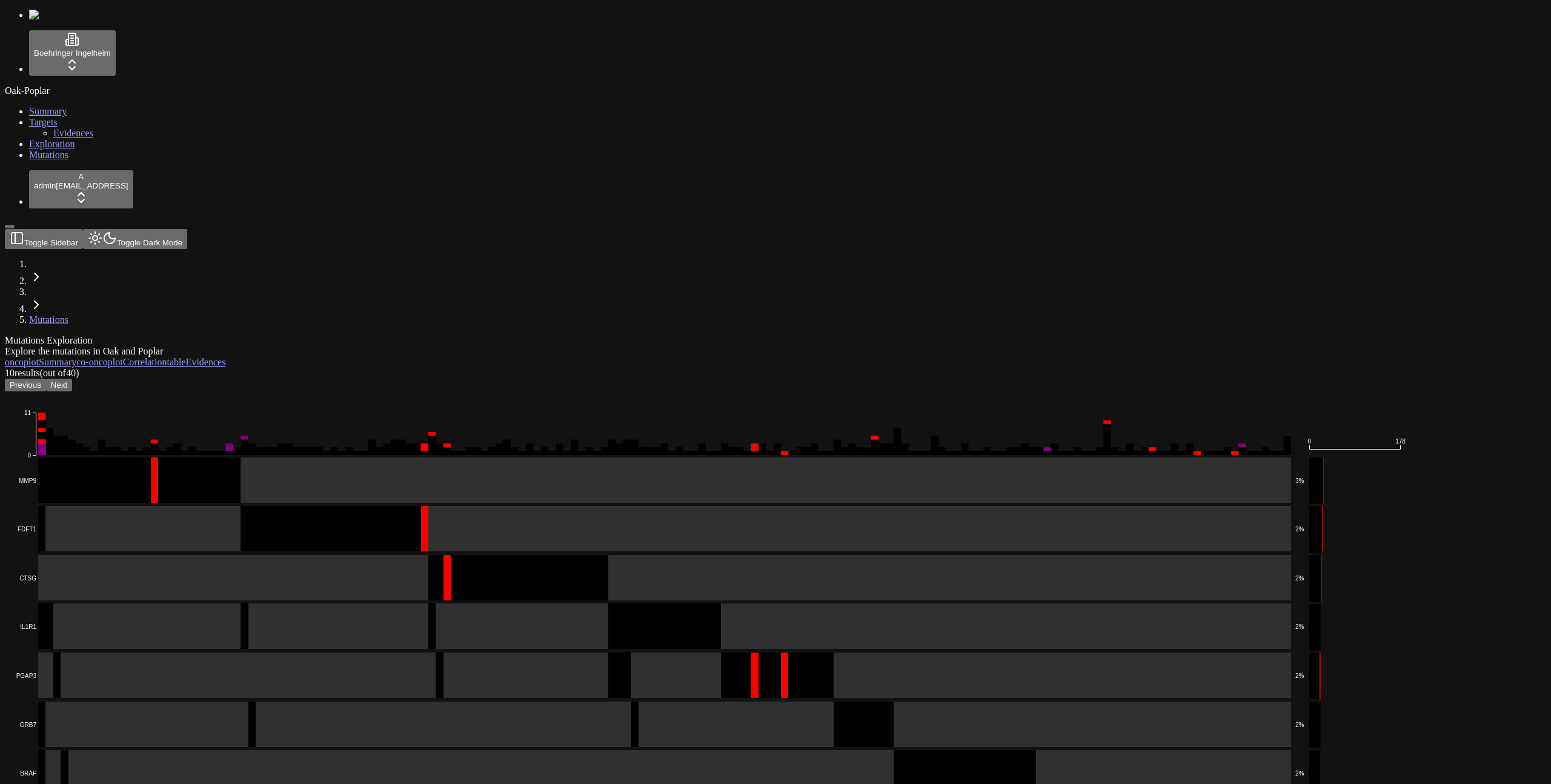
click at [46, 379] on button "Previous" at bounding box center [26, 385] width 41 height 13
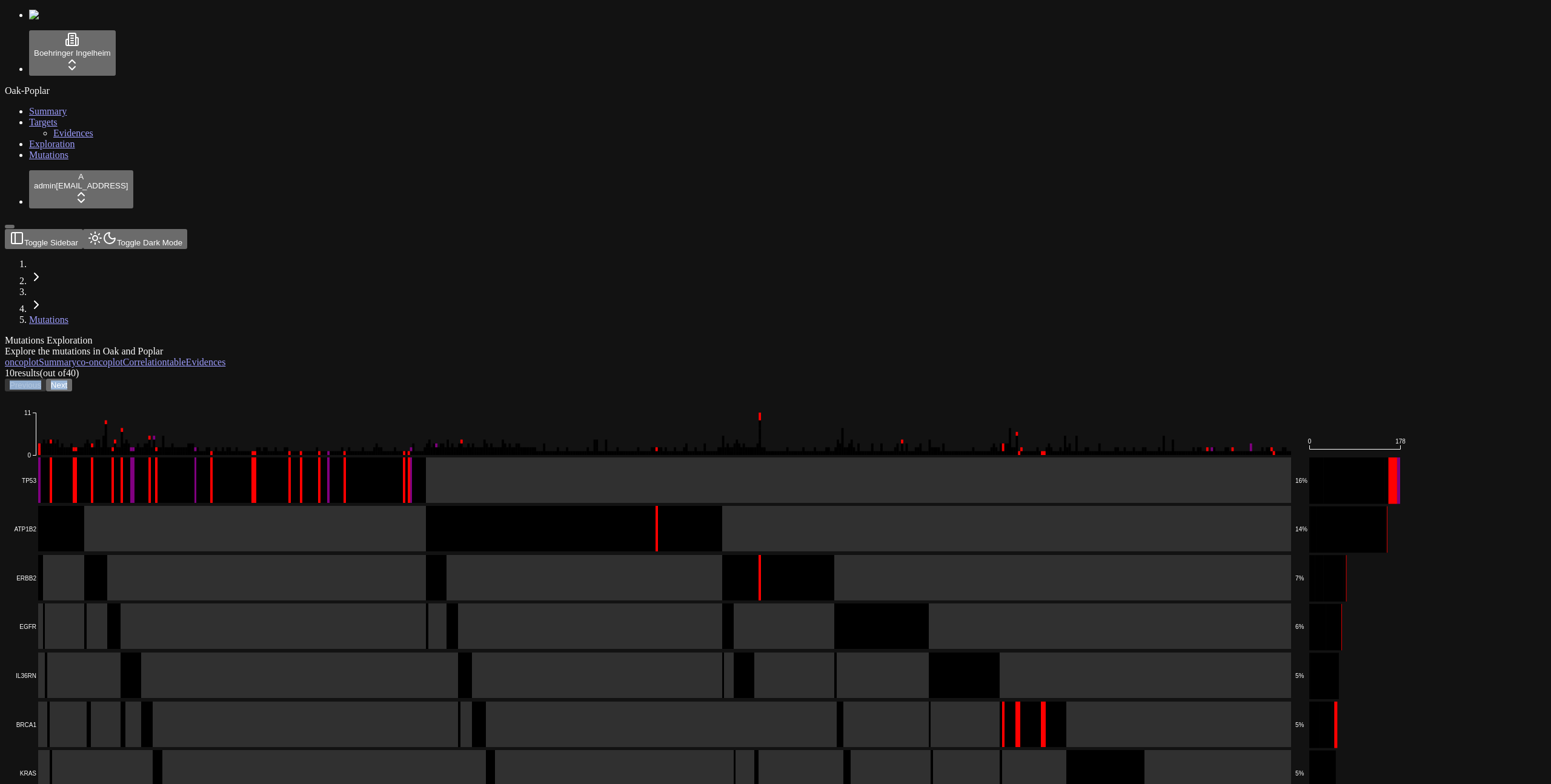
click at [252, 379] on div "Previous Next" at bounding box center [718, 385] width 1425 height 13
click at [252, 379] on div "Previous Next" at bounding box center [718, 385] width 1425 height 13
click at [82, 160] on div "Oak-Poplar Summary Targets Evidences Exploration Mutations" at bounding box center [776, 123] width 1542 height 75
click at [71, 160] on div "Oak-Poplar Summary Targets Evidences Exploration Mutations" at bounding box center [776, 123] width 1542 height 75
click at [68, 160] on div "Oak-Poplar Summary Targets Evidences Exploration Mutations" at bounding box center [776, 123] width 1542 height 75
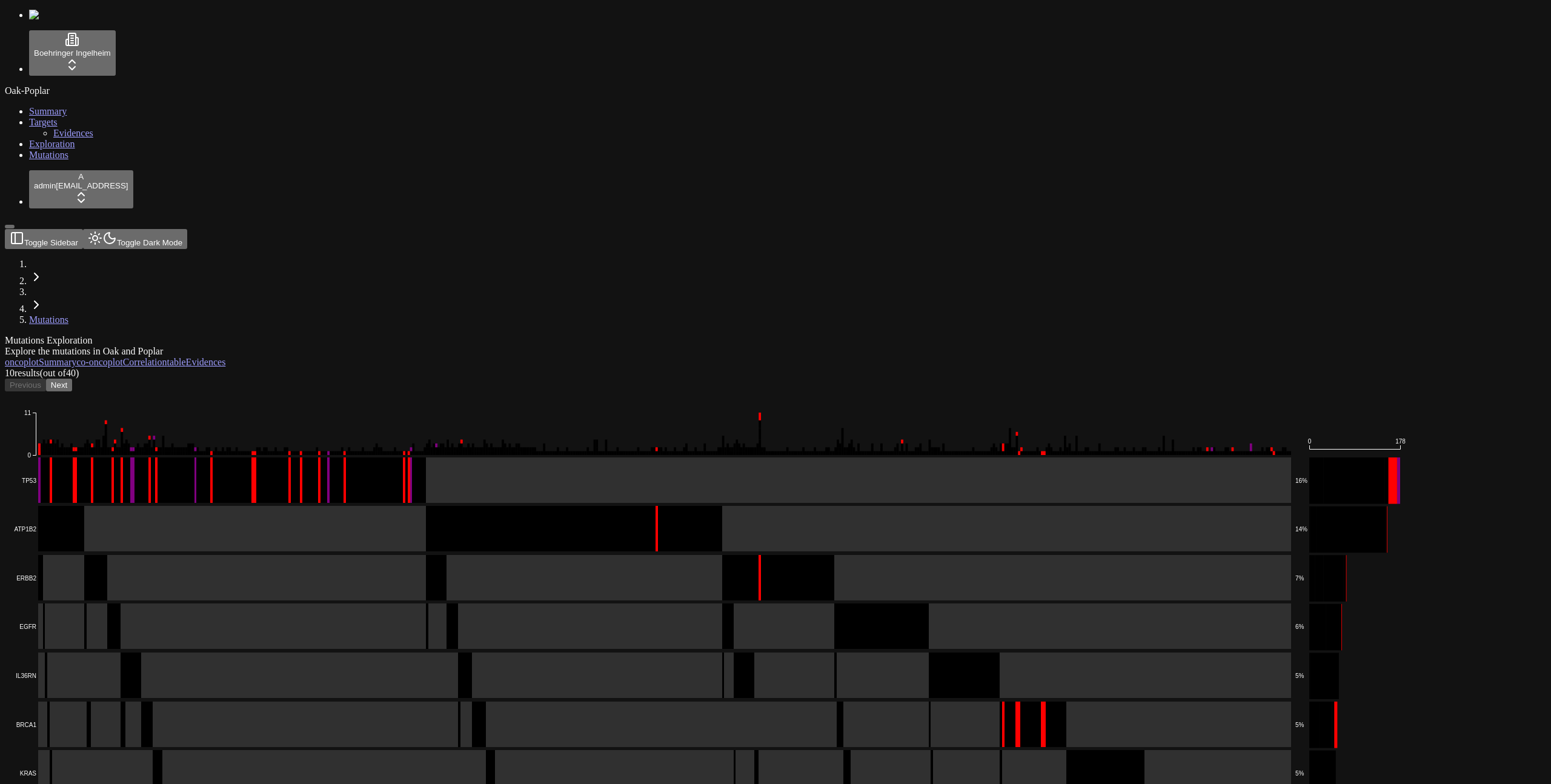
click at [390, 335] on div "Mutations Exploration Explore the mutations in Oak and Poplar" at bounding box center [718, 346] width 1425 height 22
click at [72, 379] on button "Next" at bounding box center [59, 385] width 26 height 13
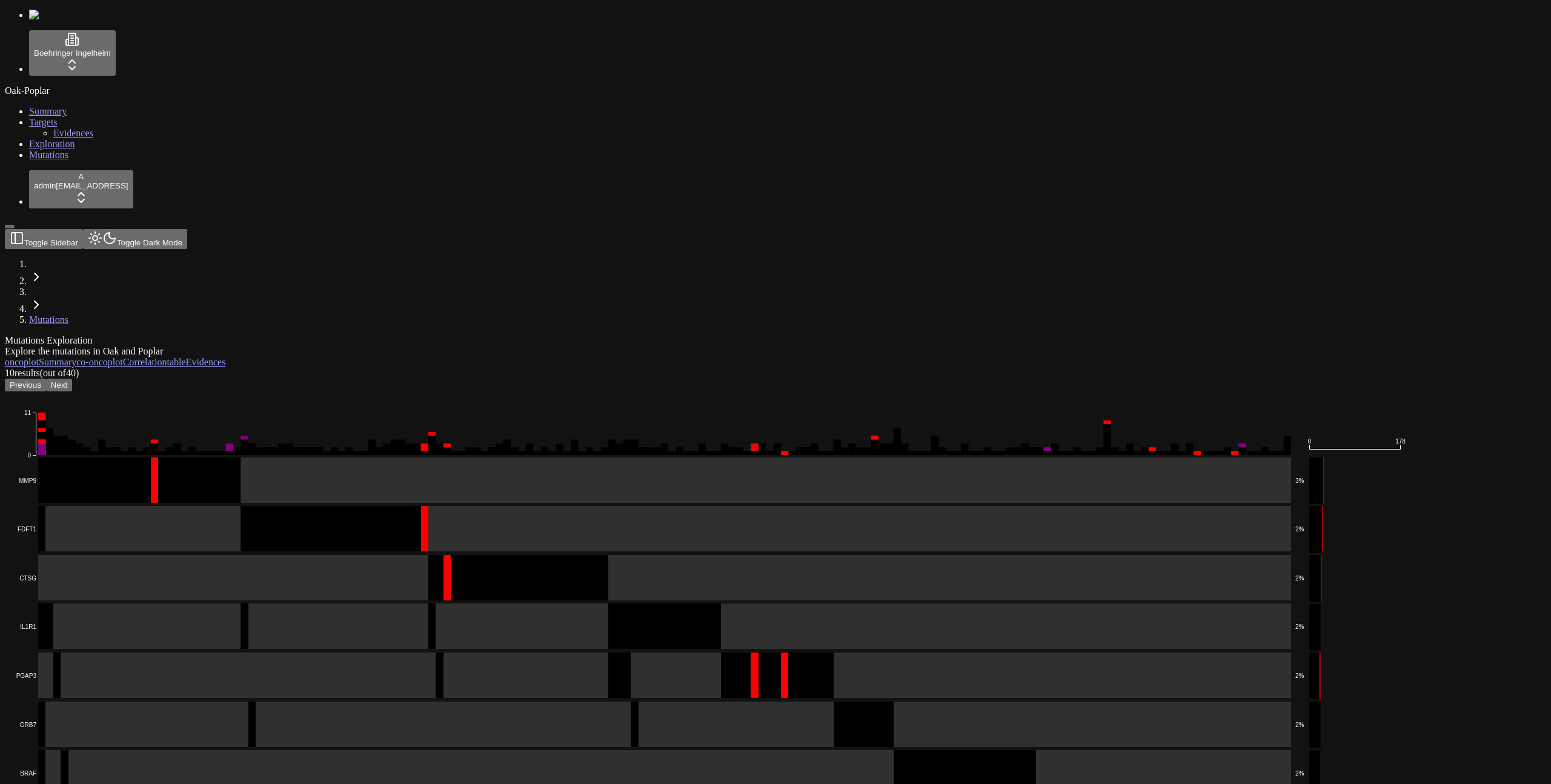
click at [46, 379] on button "Previous" at bounding box center [26, 385] width 41 height 13
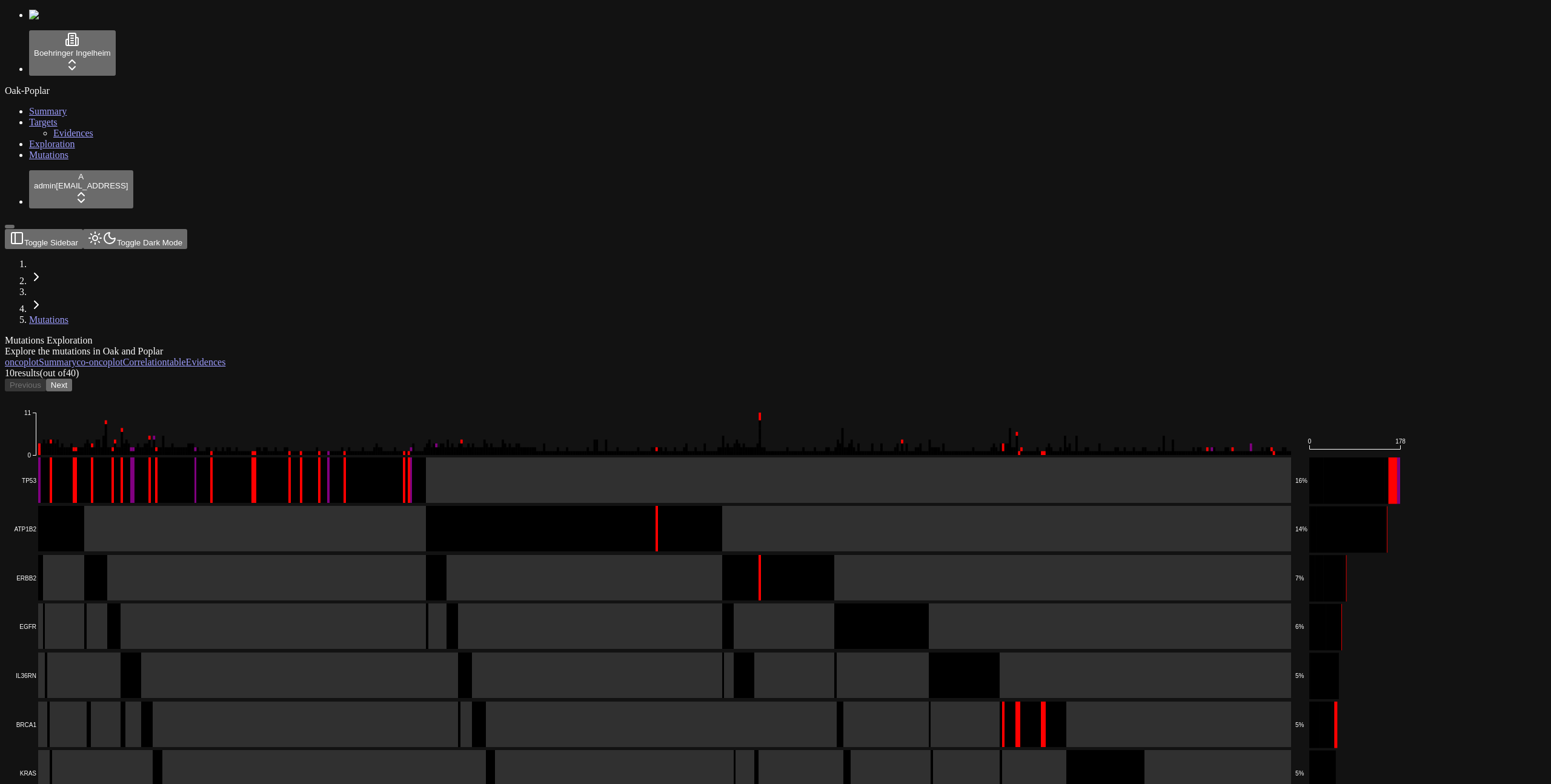
click at [32, 160] on div "Oak-Poplar Summary Targets Evidences Exploration Mutations" at bounding box center [776, 123] width 1542 height 75
click at [41, 149] on link "Exploration" at bounding box center [52, 144] width 46 height 10
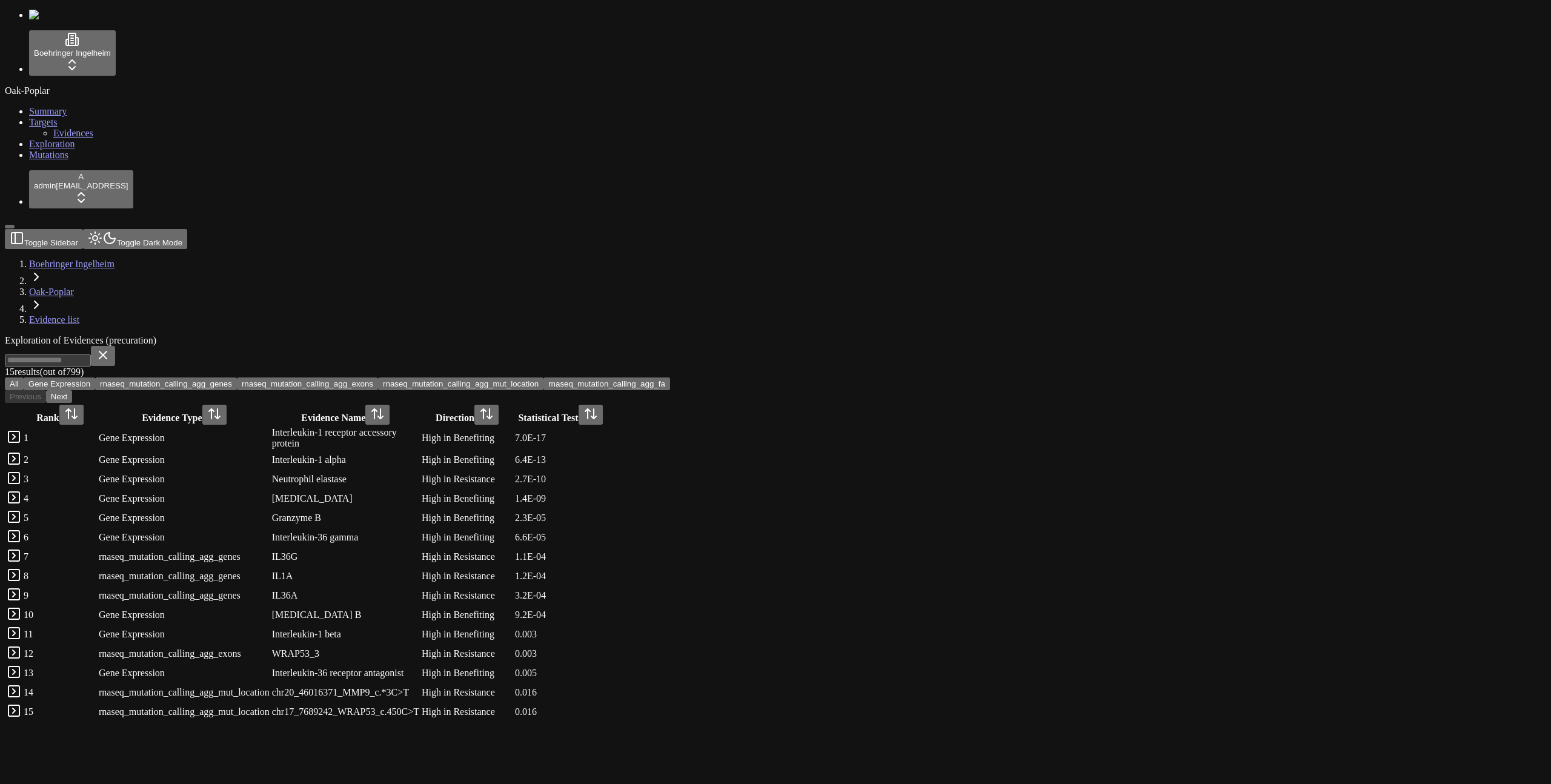
click at [594, 335] on div "Exploration of Evidences (precuration) 15 result s (out of 799 ) All Gene Expre…" at bounding box center [718, 529] width 1425 height 387
click at [237, 377] on button "rnaseq_mutation_calling_agg_genes" at bounding box center [166, 383] width 142 height 13
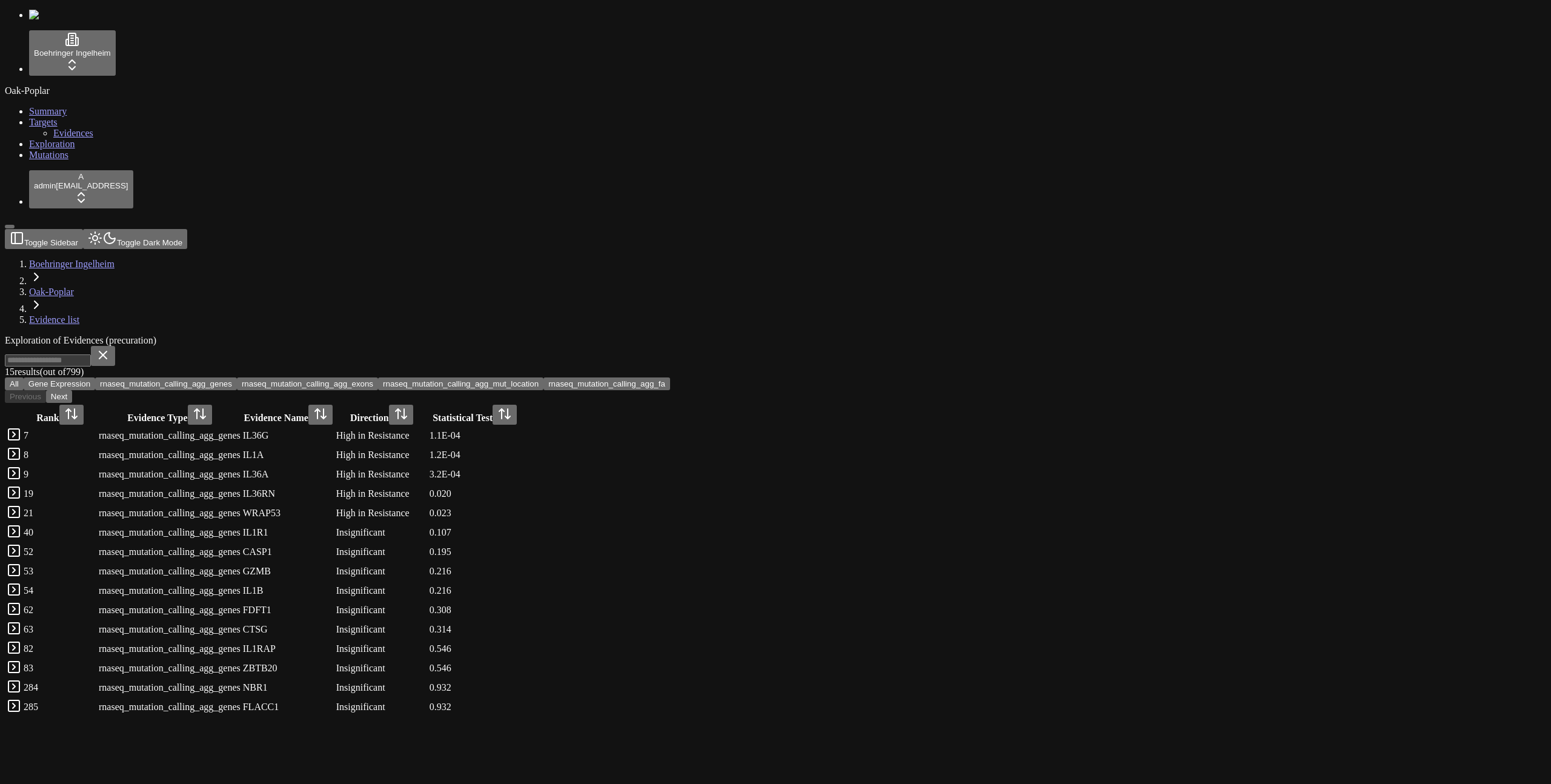
click at [378, 377] on button "rnaseq_mutation_calling_agg_exons" at bounding box center [308, 383] width 141 height 13
click at [544, 377] on button "rnaseq_mutation_calling_agg_mut_location" at bounding box center [460, 383] width 165 height 13
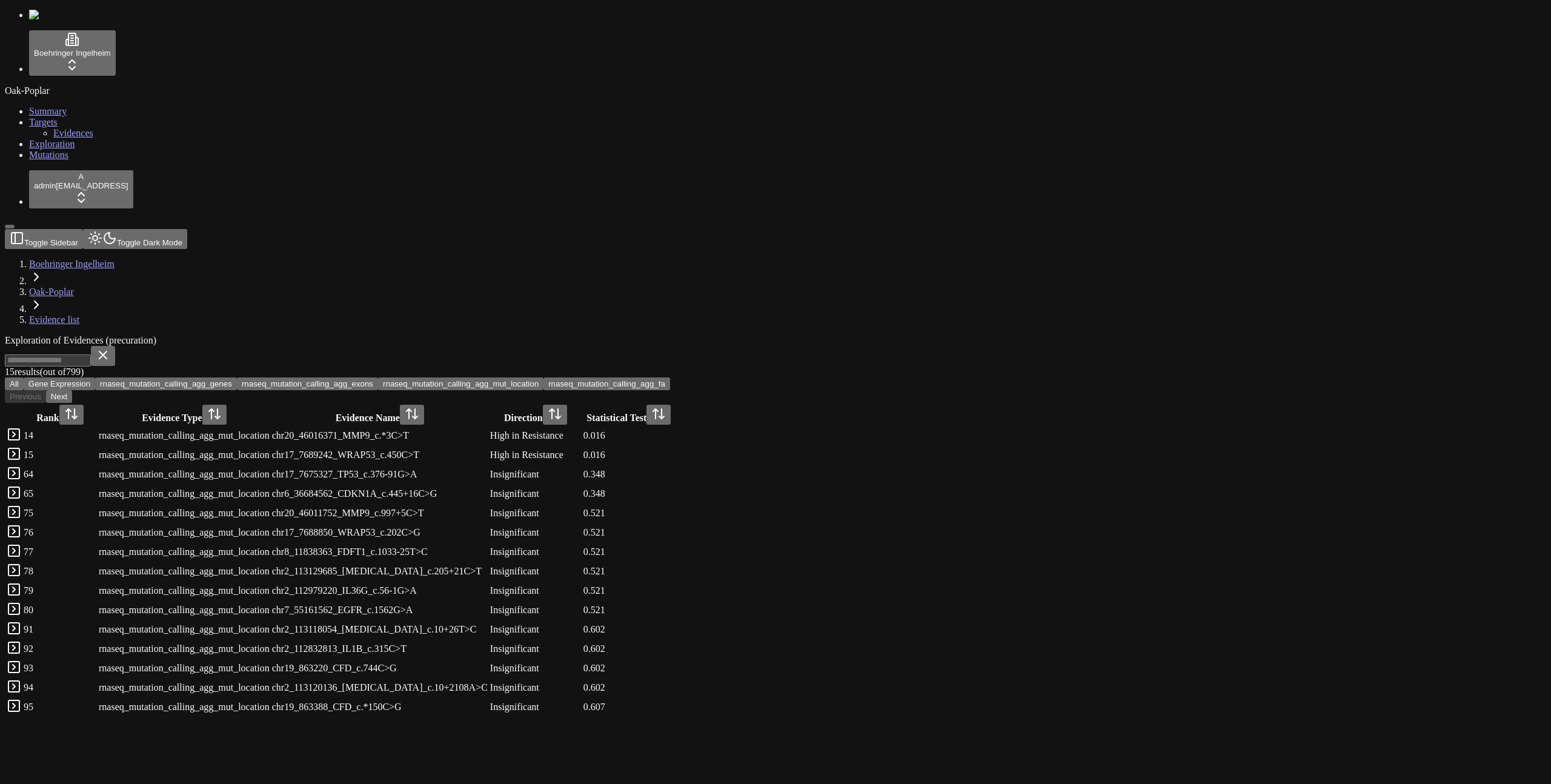
click at [544, 377] on button "rnaseq_mutation_calling_agg_mut_location" at bounding box center [460, 383] width 165 height 13
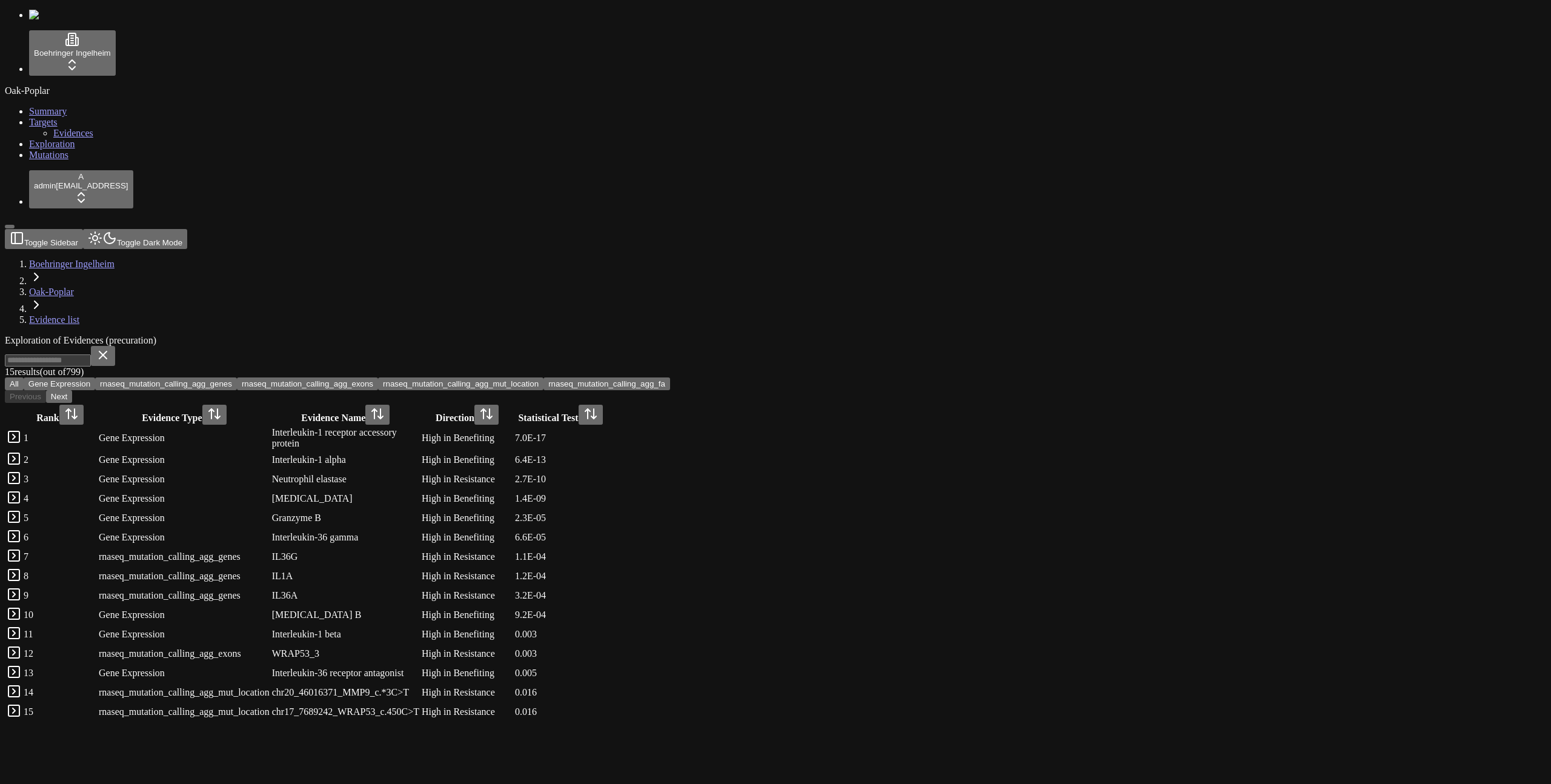
click at [670, 377] on button "rnaseq_mutation_calling_agg_fa" at bounding box center [607, 383] width 127 height 13
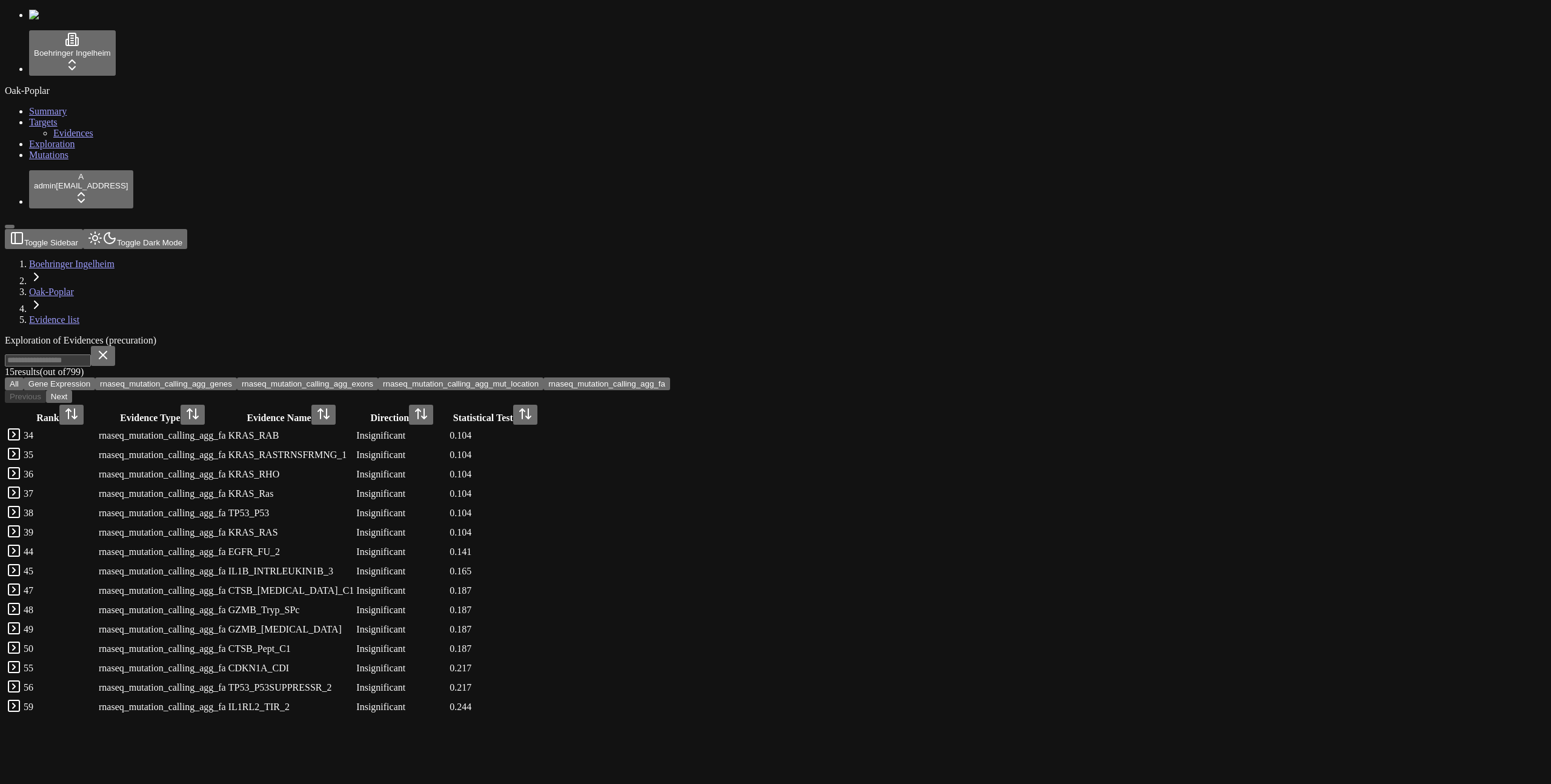
click at [670, 377] on button "rnaseq_mutation_calling_agg_fa" at bounding box center [607, 383] width 127 height 13
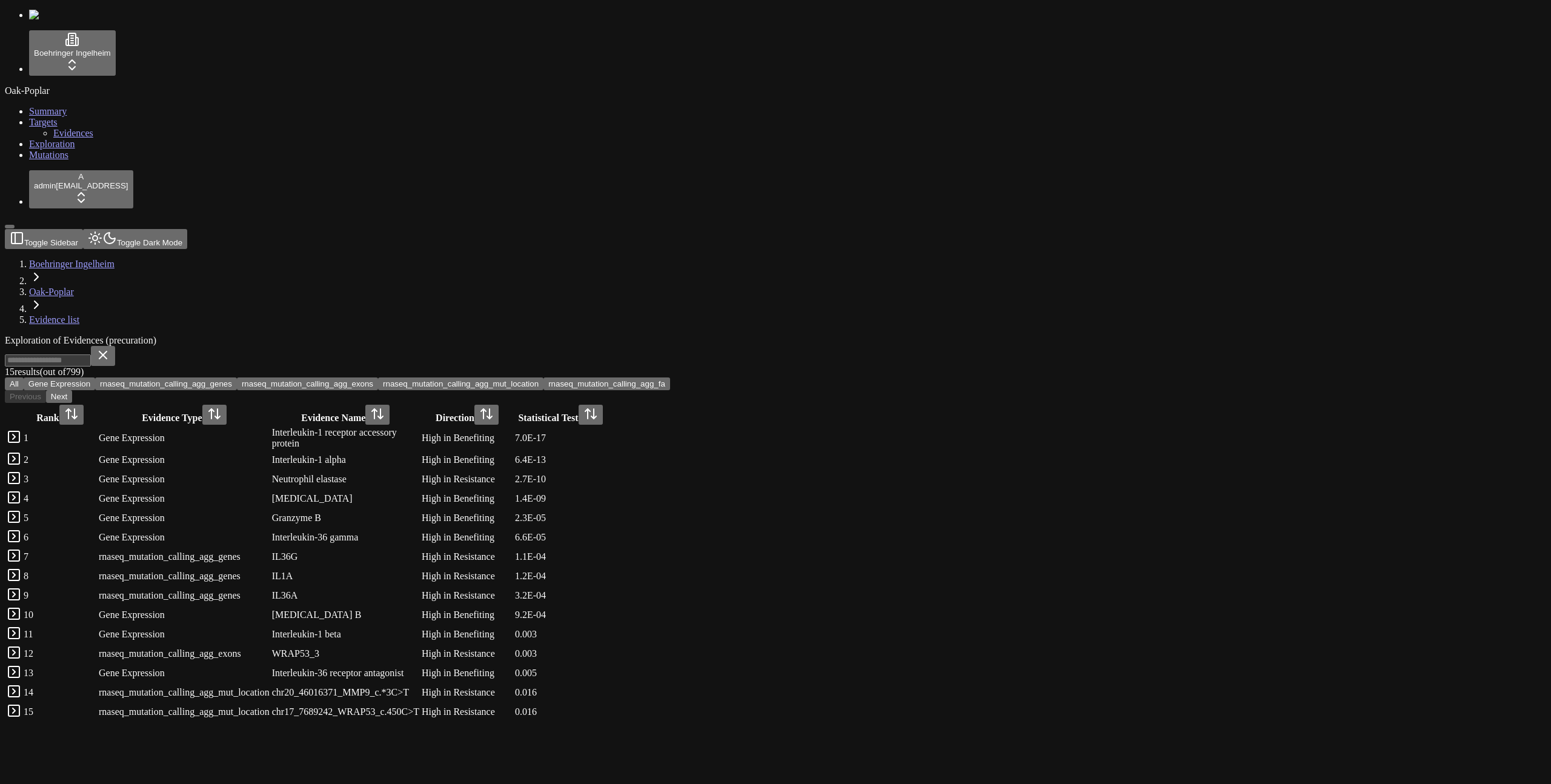
click at [544, 377] on button "rnaseq_mutation_calling_agg_mut_location" at bounding box center [460, 383] width 165 height 13
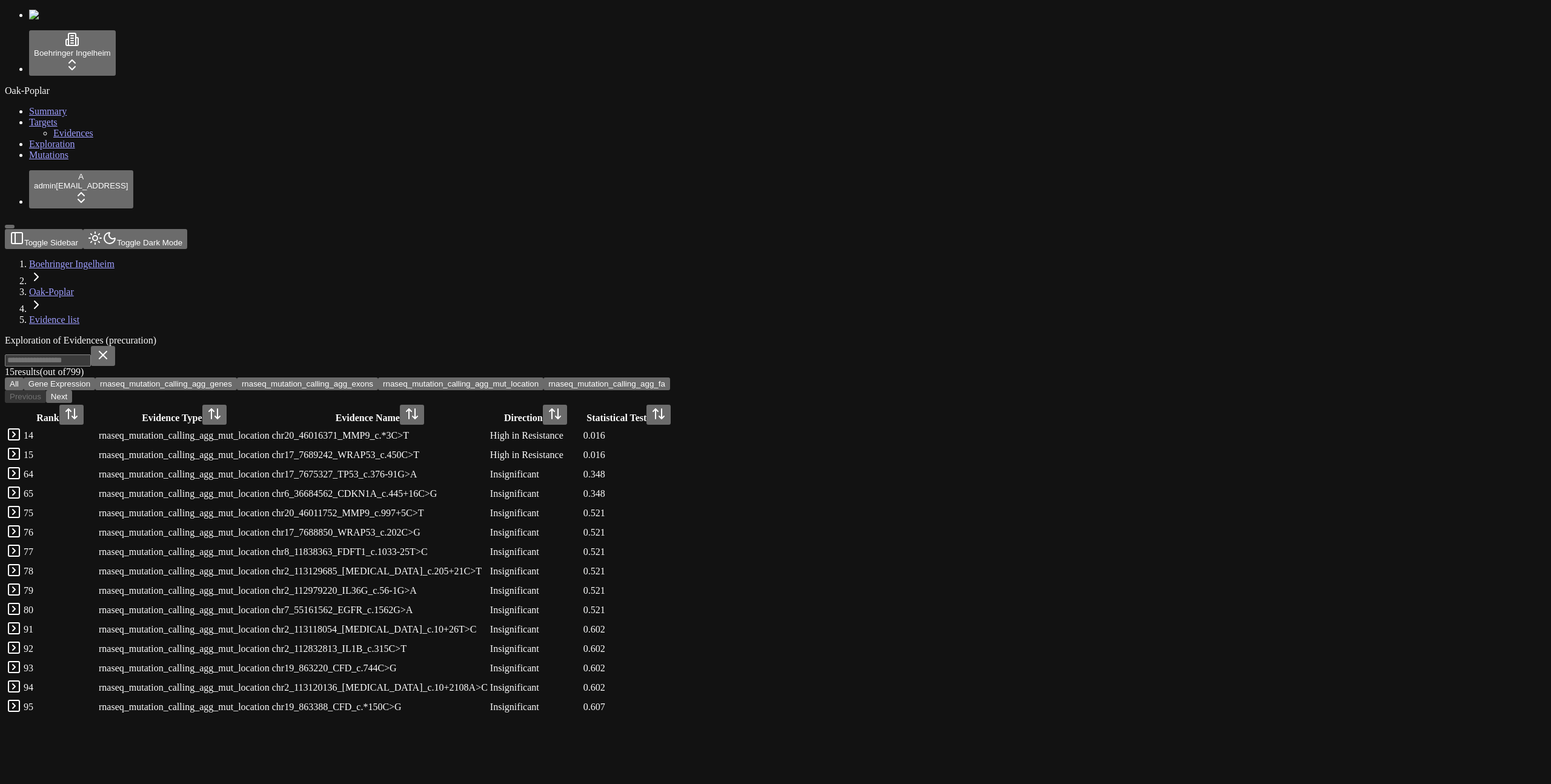
click at [544, 377] on button "rnaseq_mutation_calling_agg_mut_location" at bounding box center [460, 383] width 165 height 13
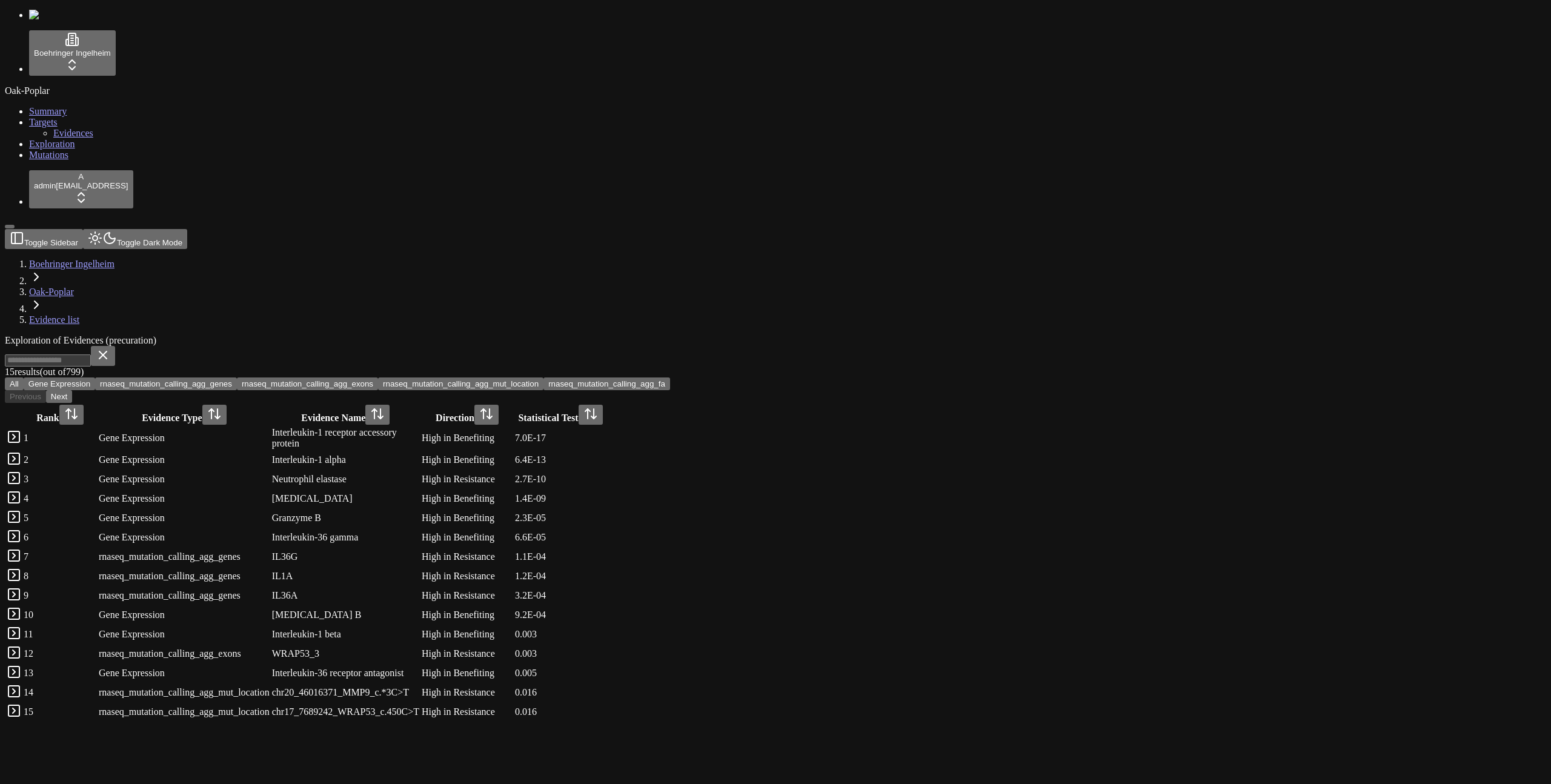
click at [544, 377] on button "rnaseq_mutation_calling_agg_mut_location" at bounding box center [460, 383] width 165 height 13
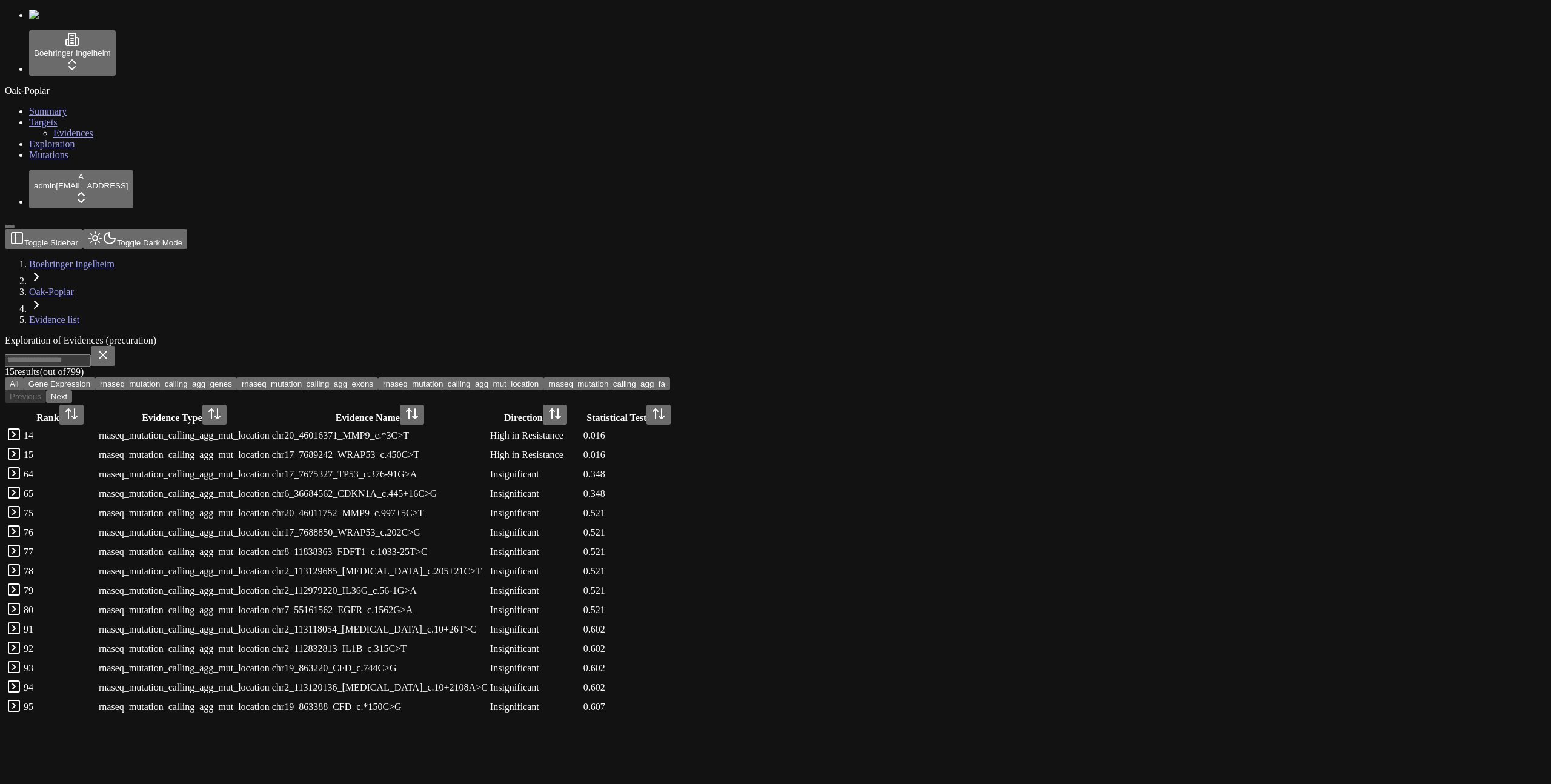
click at [544, 377] on button "rnaseq_mutation_calling_agg_mut_location" at bounding box center [460, 383] width 165 height 13
